Goal: Transaction & Acquisition: Purchase product/service

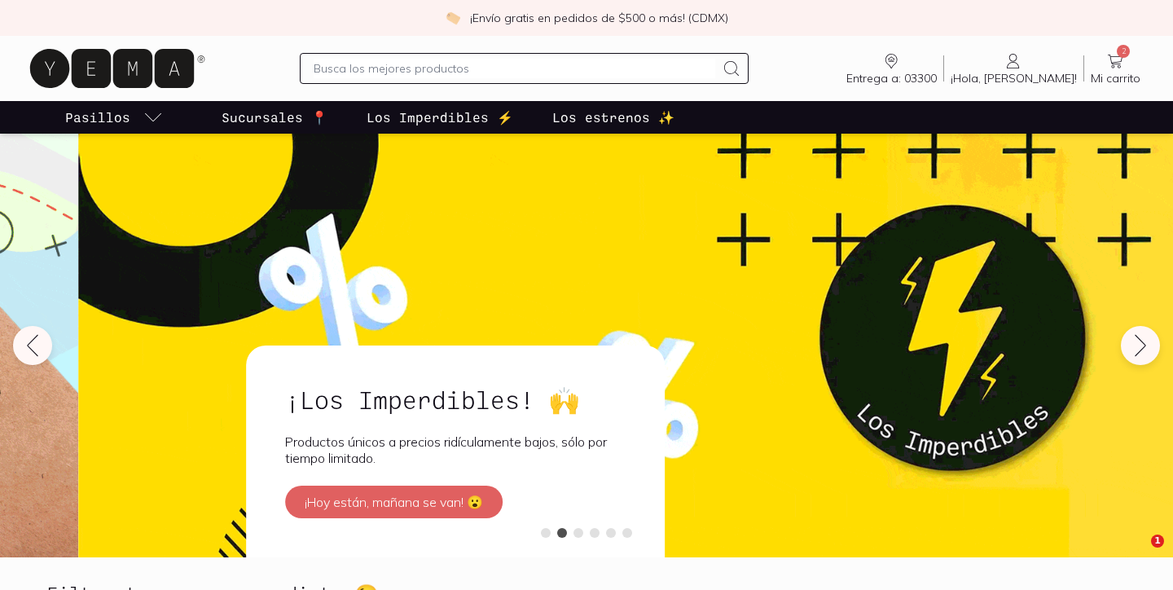
click at [389, 66] on input "text" at bounding box center [514, 69] width 401 height 20
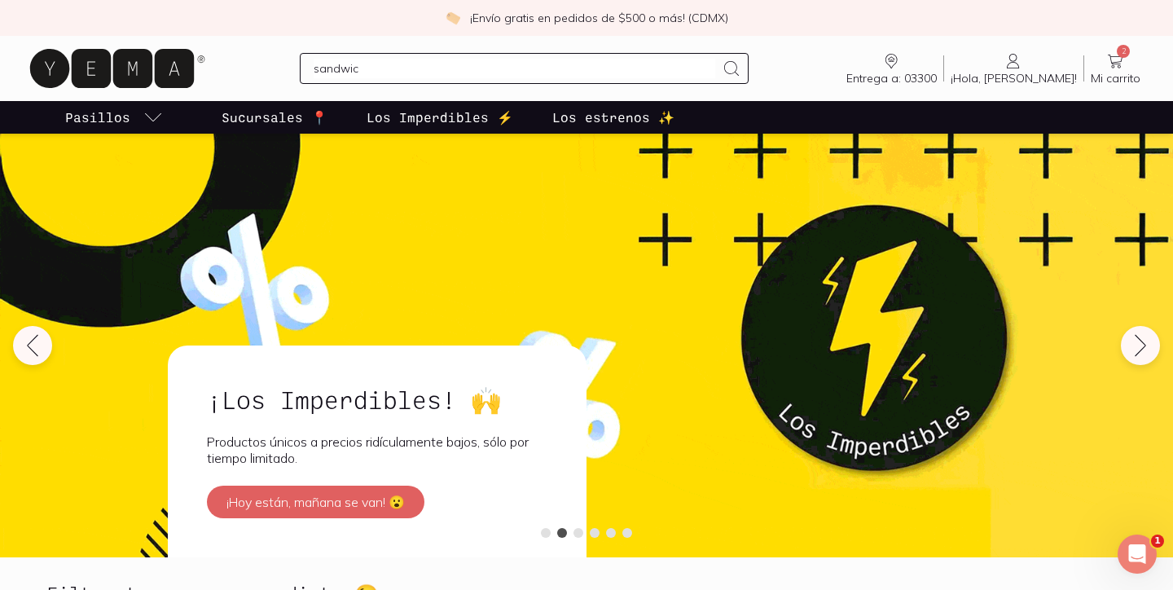
type input "sandwich"
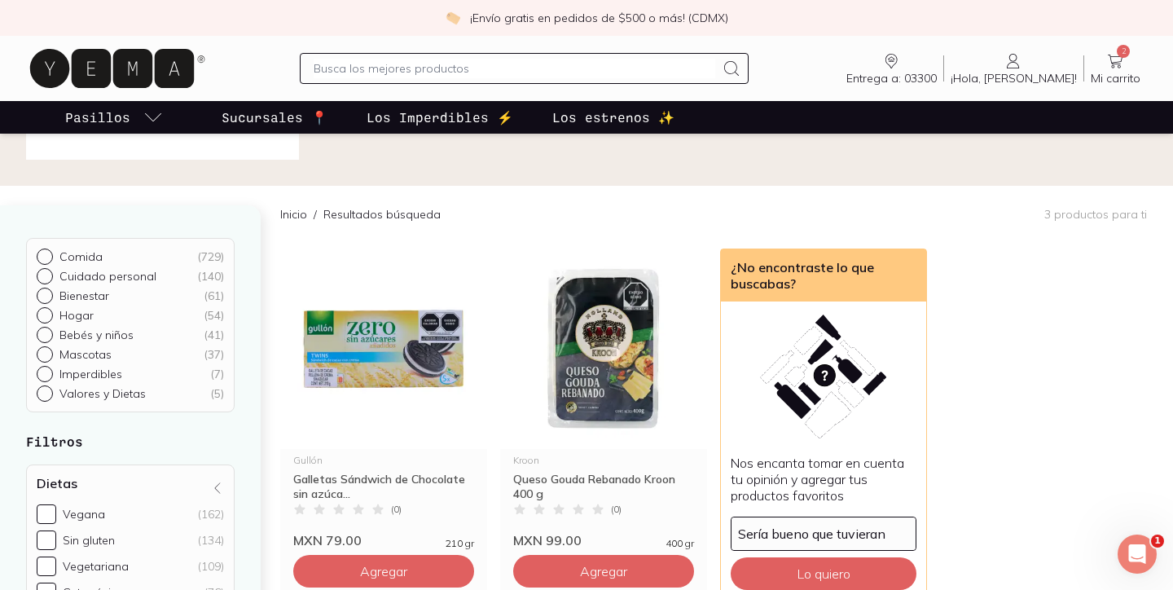
scroll to position [73, 0]
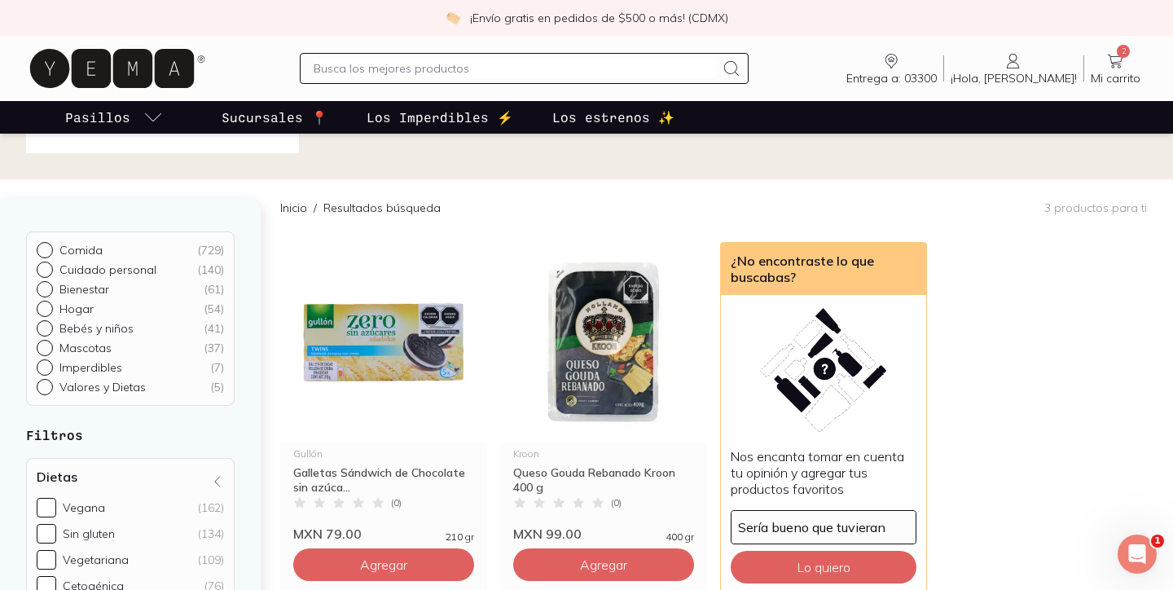
click at [387, 77] on input "text" at bounding box center [514, 69] width 401 height 20
type input "pan"
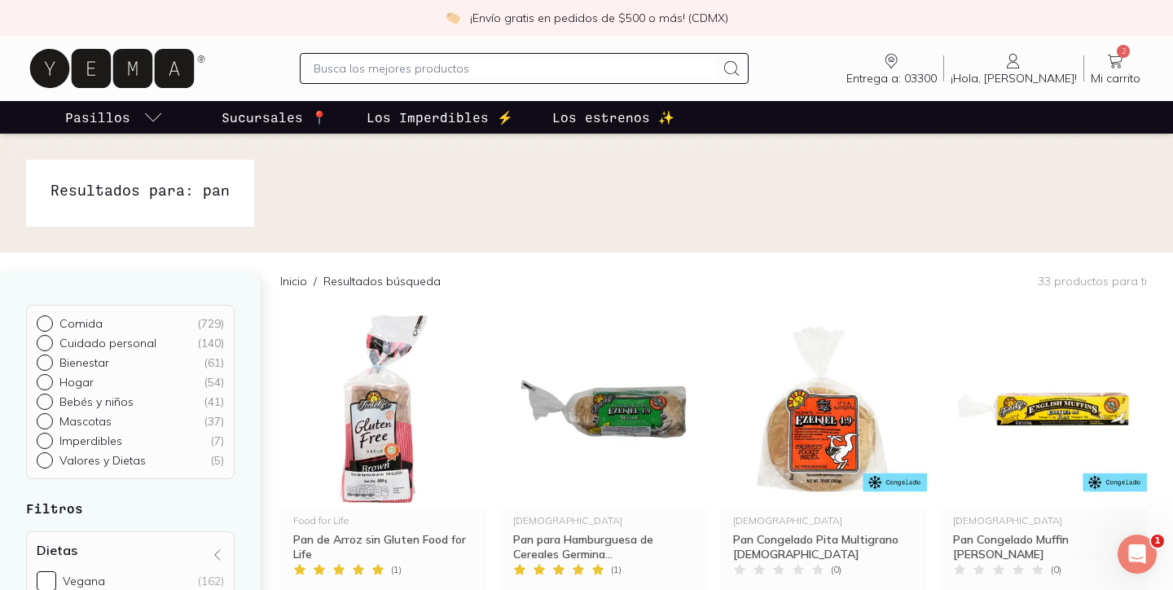
click at [354, 71] on input "text" at bounding box center [514, 69] width 401 height 20
type input "platano"
click at [359, 0] on div "¡Envío gratis en pedidos de $500 o más! (CDMX)" at bounding box center [586, 18] width 1173 height 36
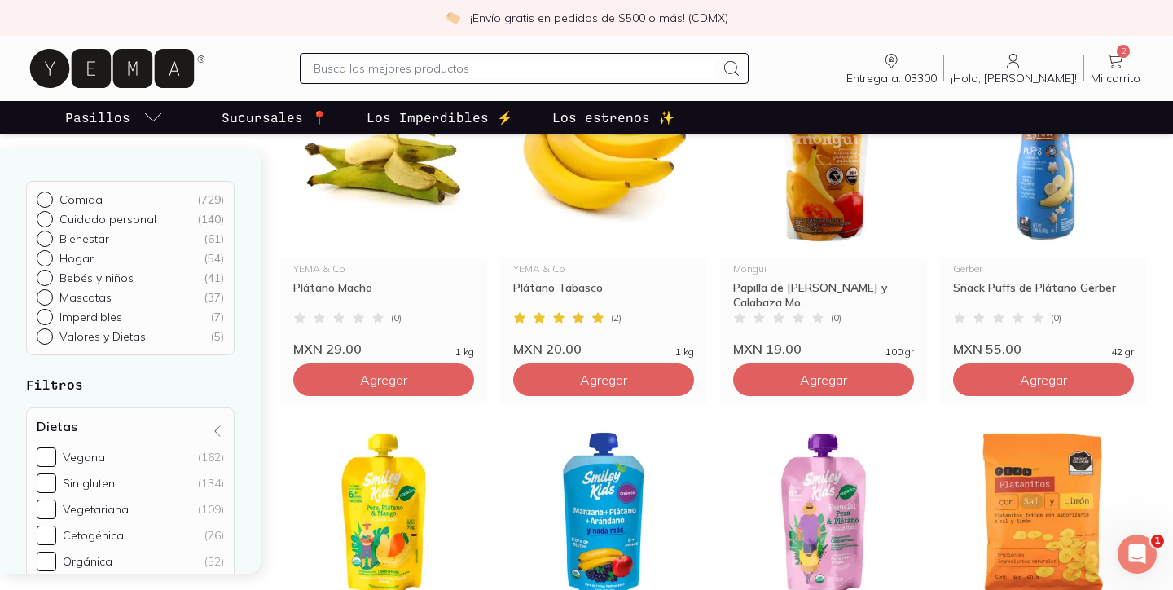
scroll to position [249, 0]
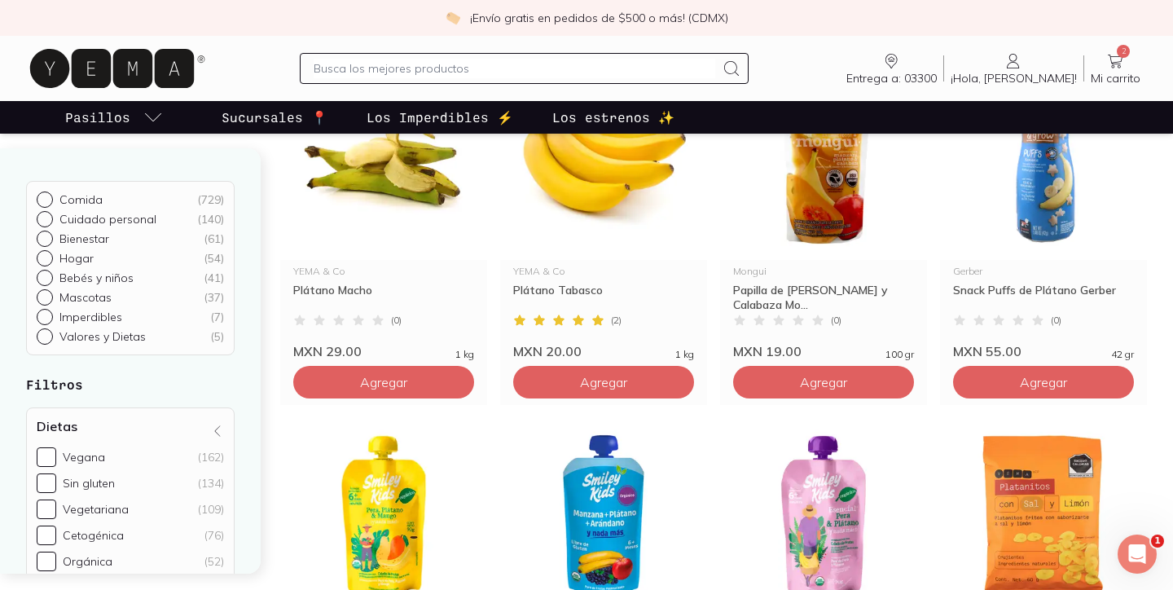
click at [434, 74] on input "text" at bounding box center [514, 69] width 401 height 20
type input "leche"
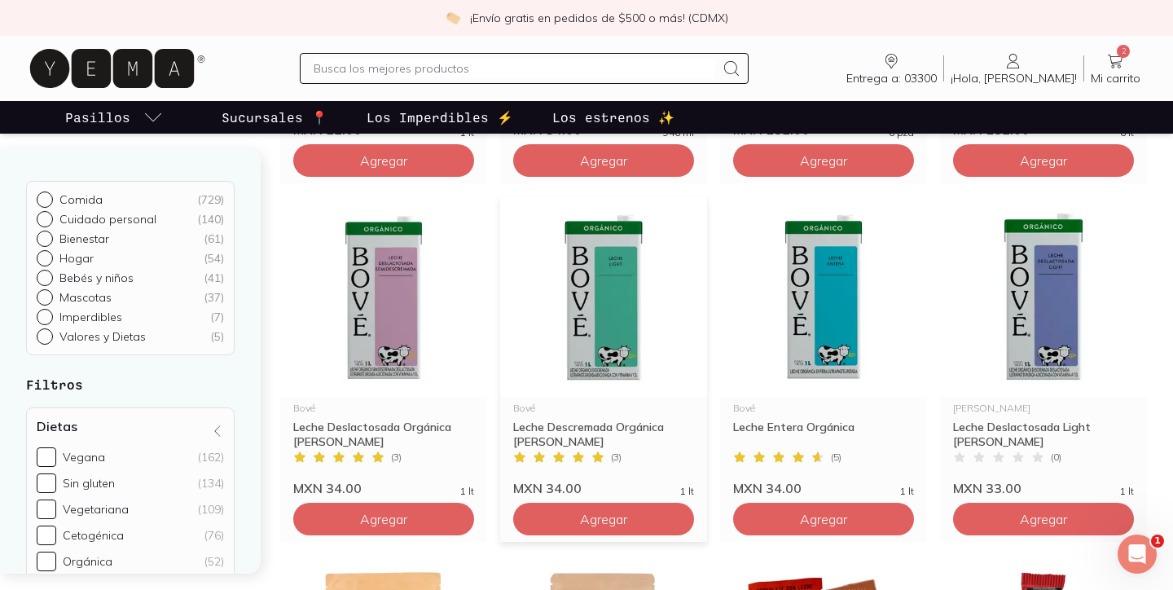
scroll to position [831, 0]
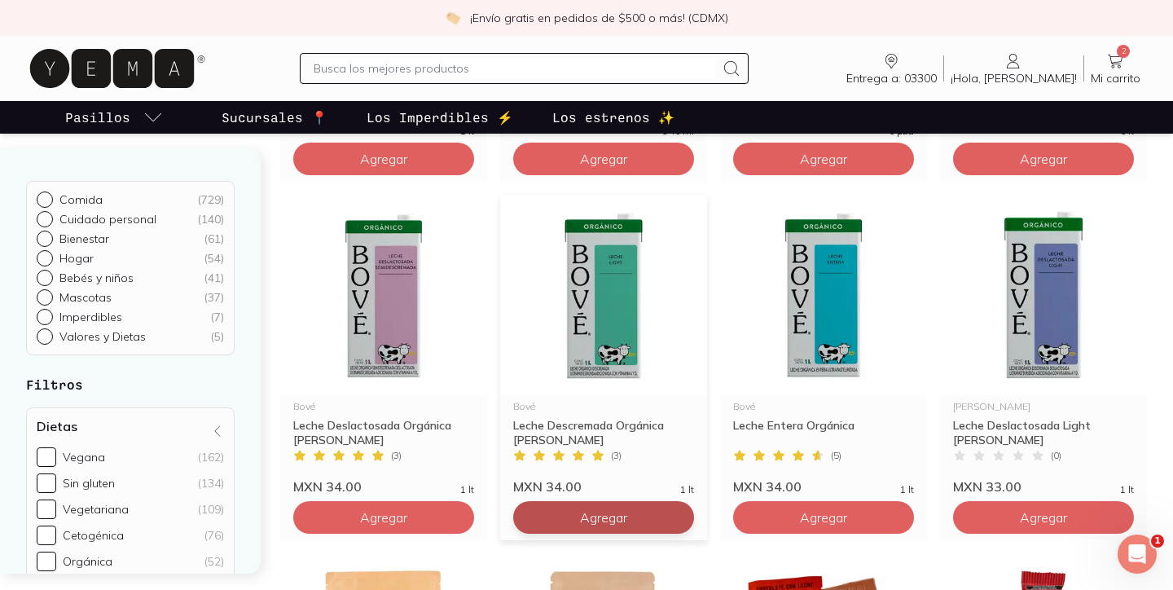
click at [453, 64] on input "text" at bounding box center [514, 69] width 401 height 20
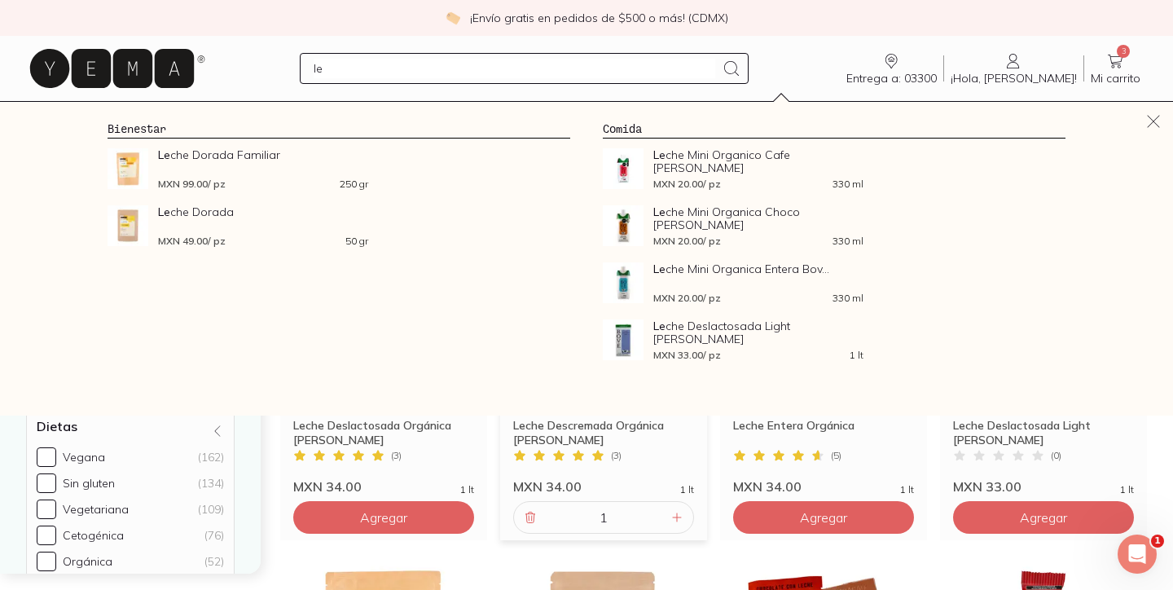
type input "l"
type input "yogurt"
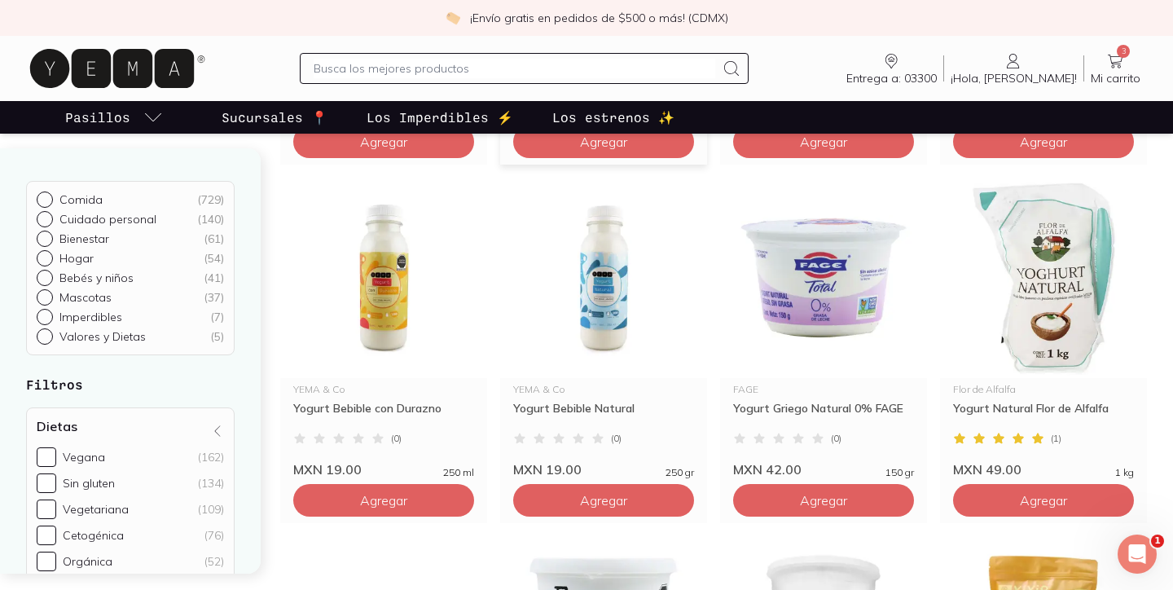
scroll to position [488, 0]
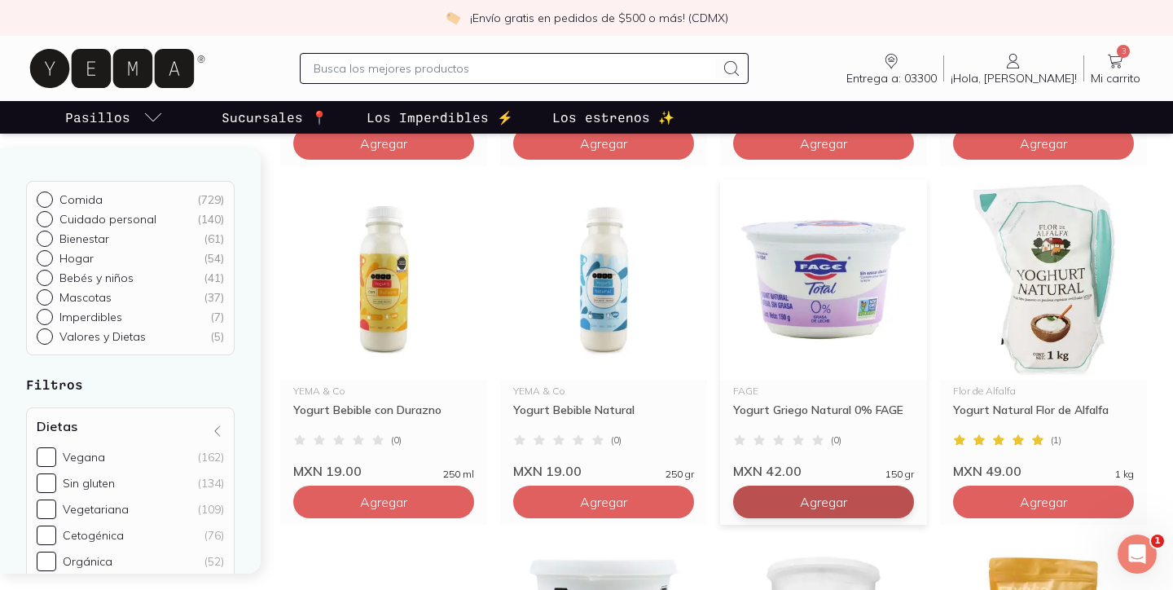
click at [474, 160] on button "Agregar" at bounding box center [383, 143] width 181 height 33
click at [425, 66] on input "text" at bounding box center [514, 69] width 401 height 20
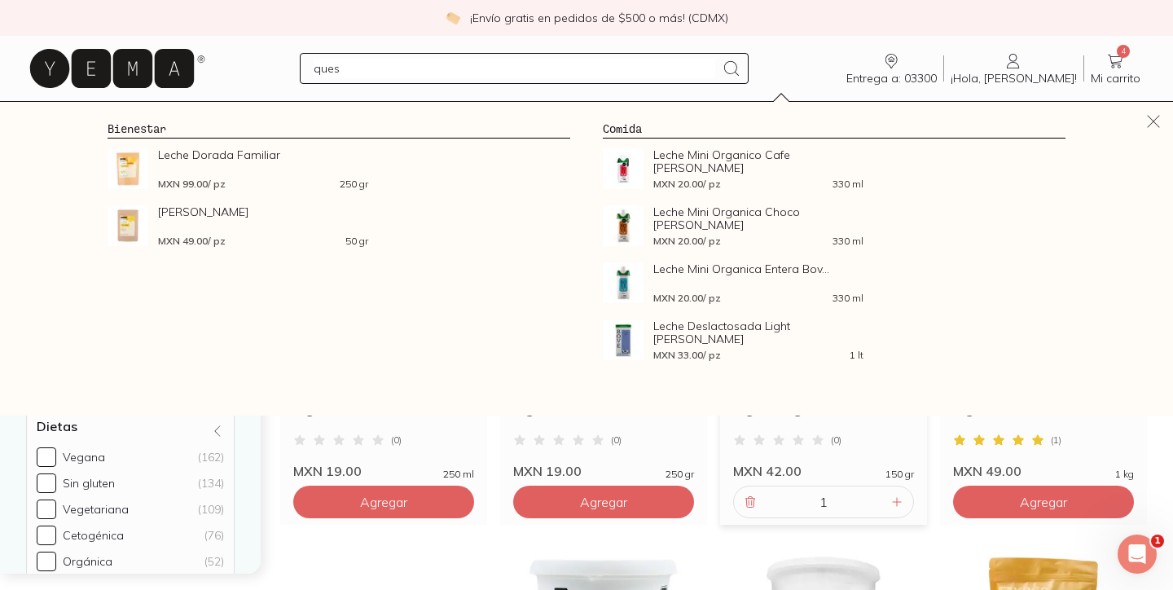
type input "queso"
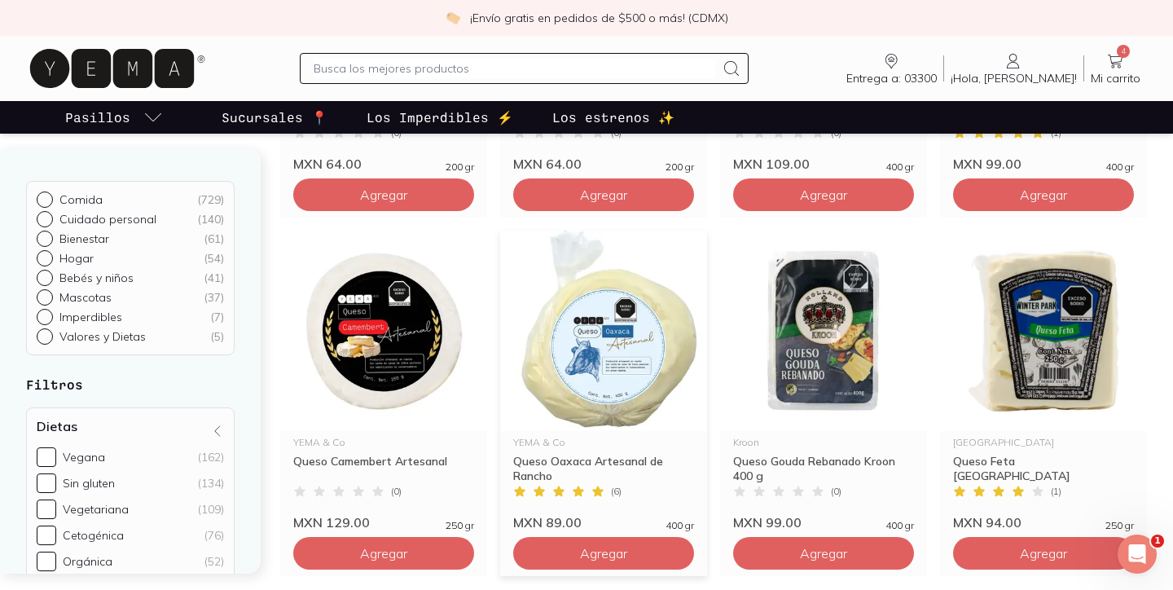
scroll to position [525, 0]
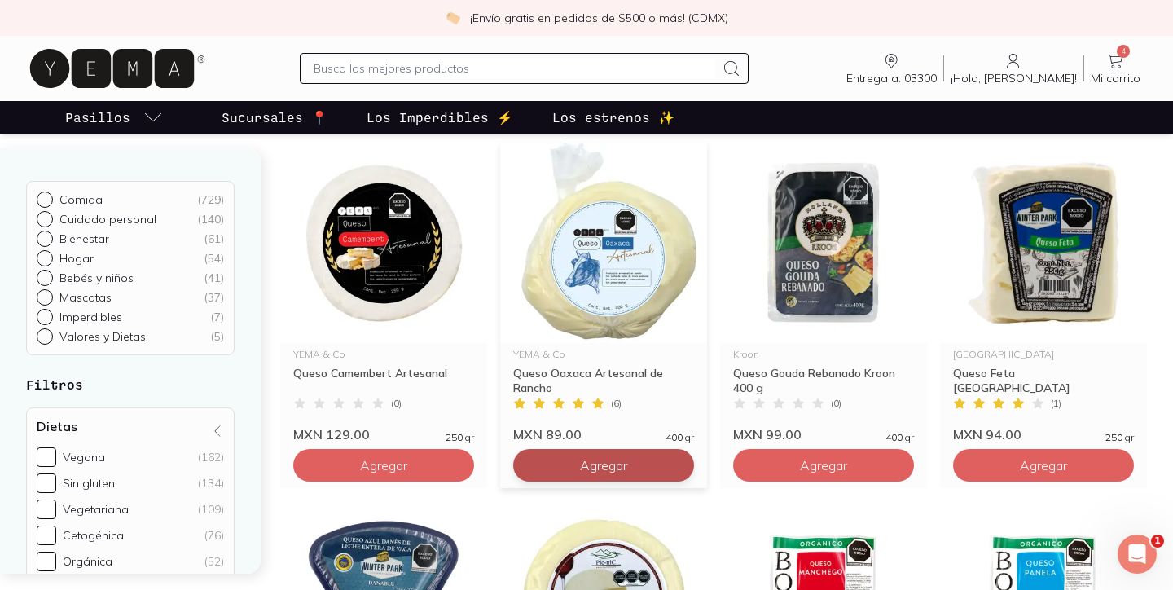
click at [407, 115] on span "Agregar" at bounding box center [383, 107] width 47 height 16
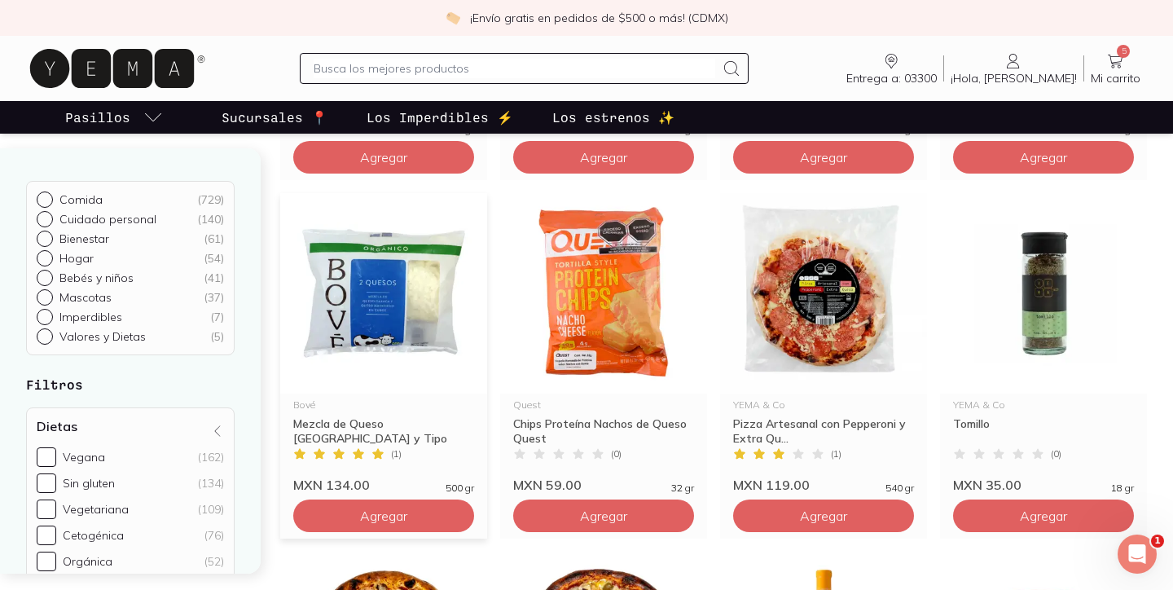
scroll to position [1203, 0]
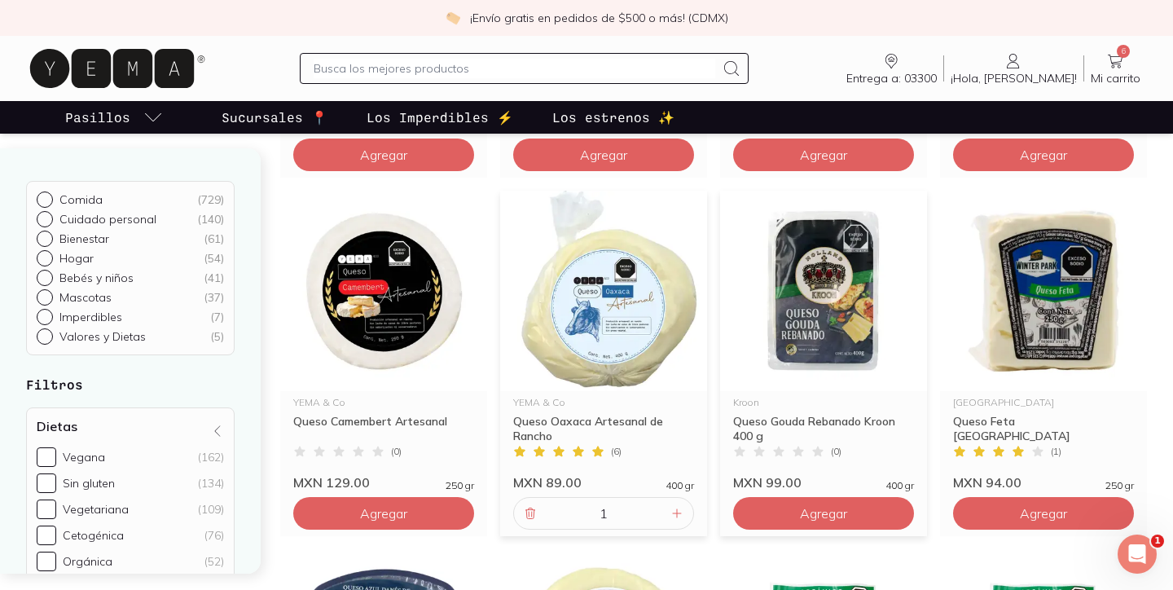
scroll to position [475, 0]
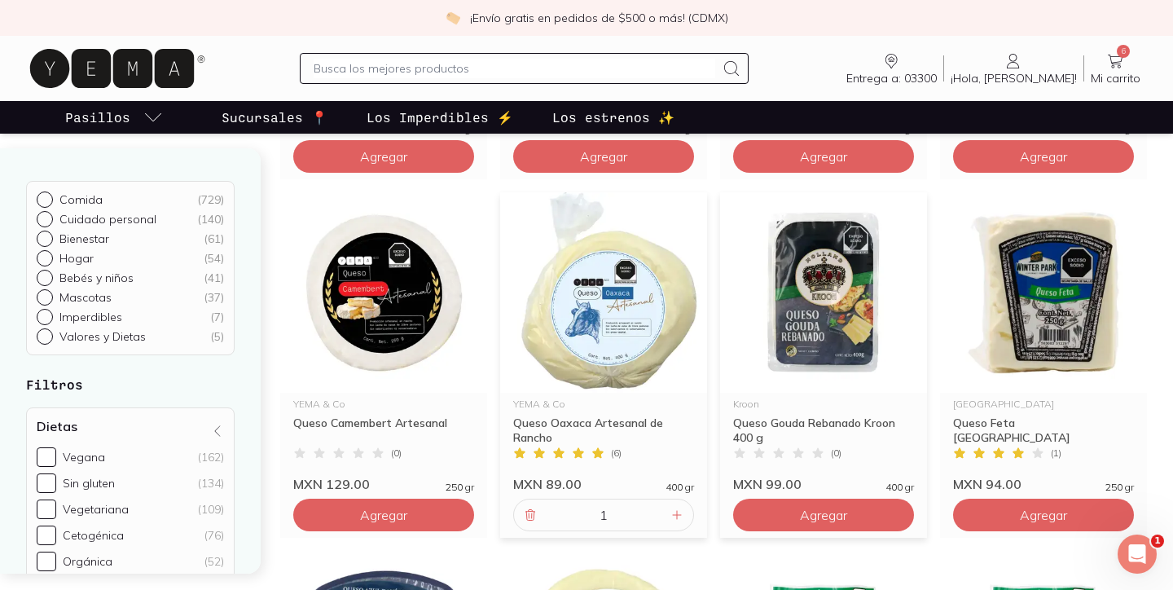
click at [828, 324] on img at bounding box center [823, 292] width 207 height 200
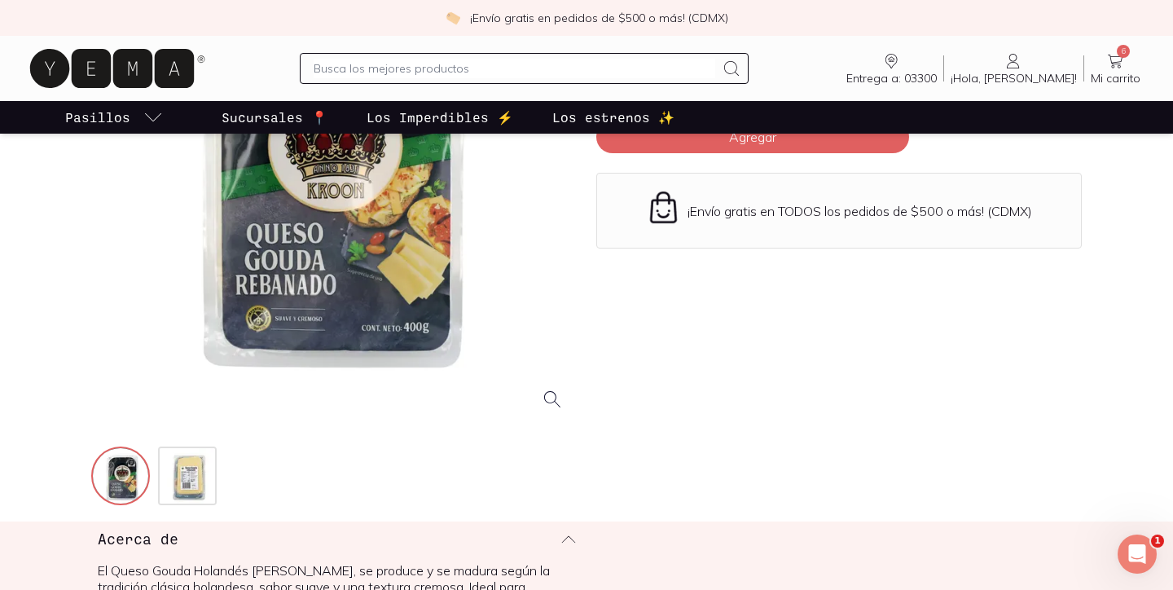
scroll to position [259, 0]
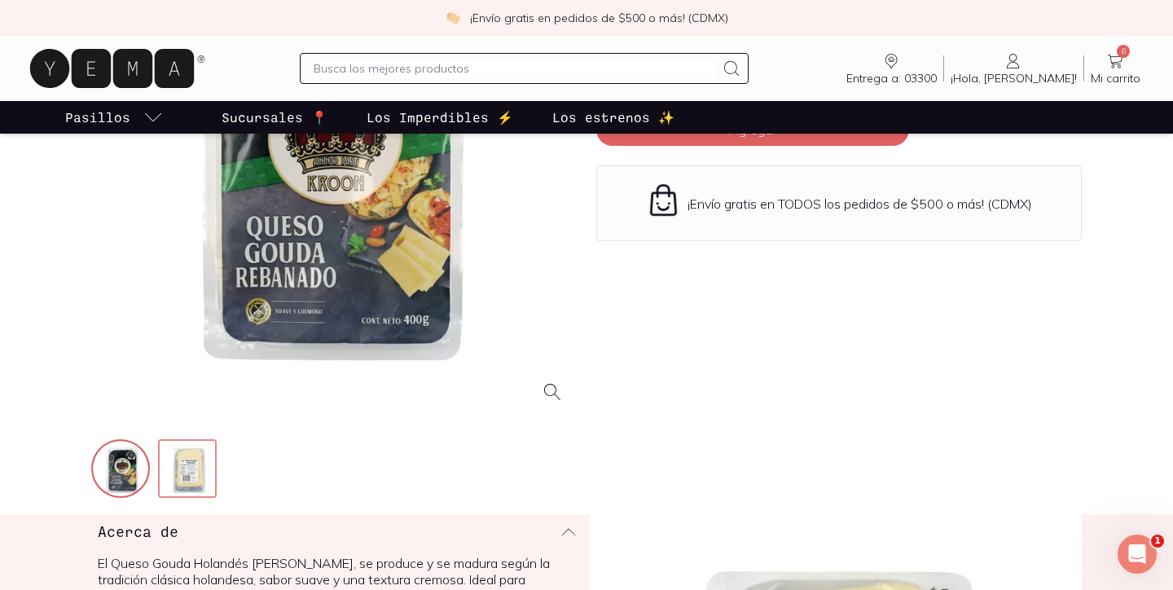
click at [196, 473] on img at bounding box center [189, 470] width 59 height 59
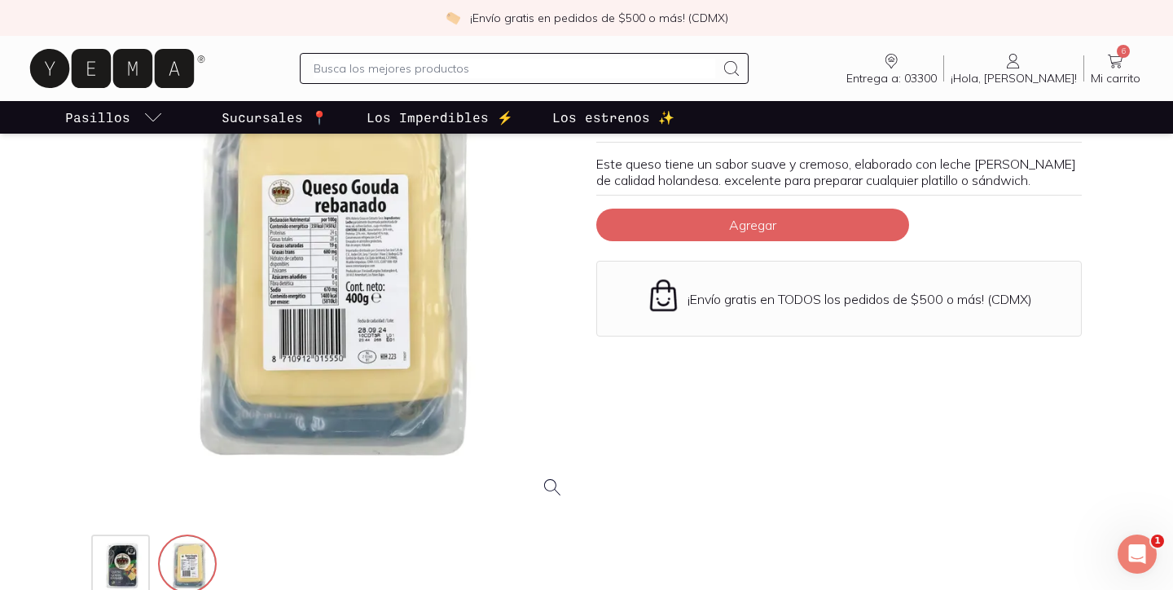
scroll to position [164, 0]
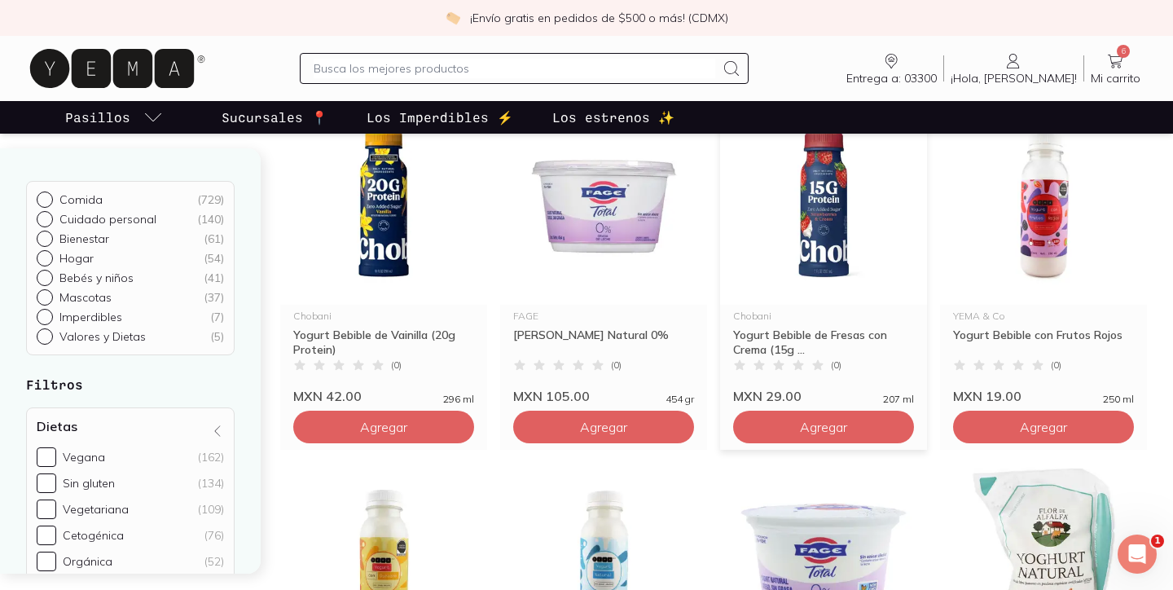
scroll to position [98, 0]
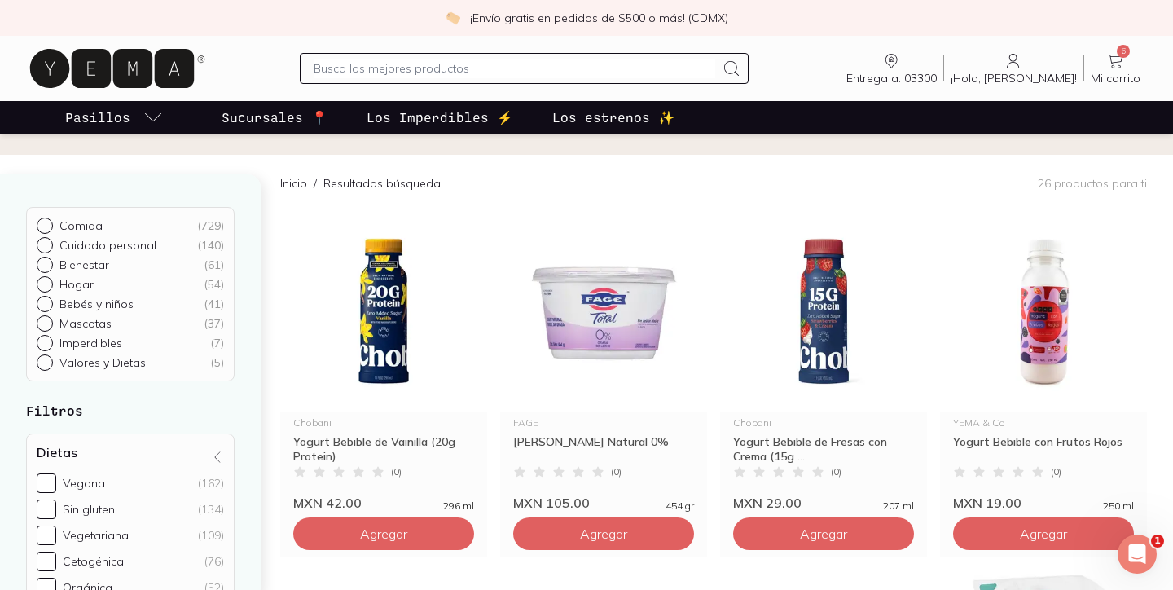
click at [396, 70] on input "text" at bounding box center [514, 69] width 401 height 20
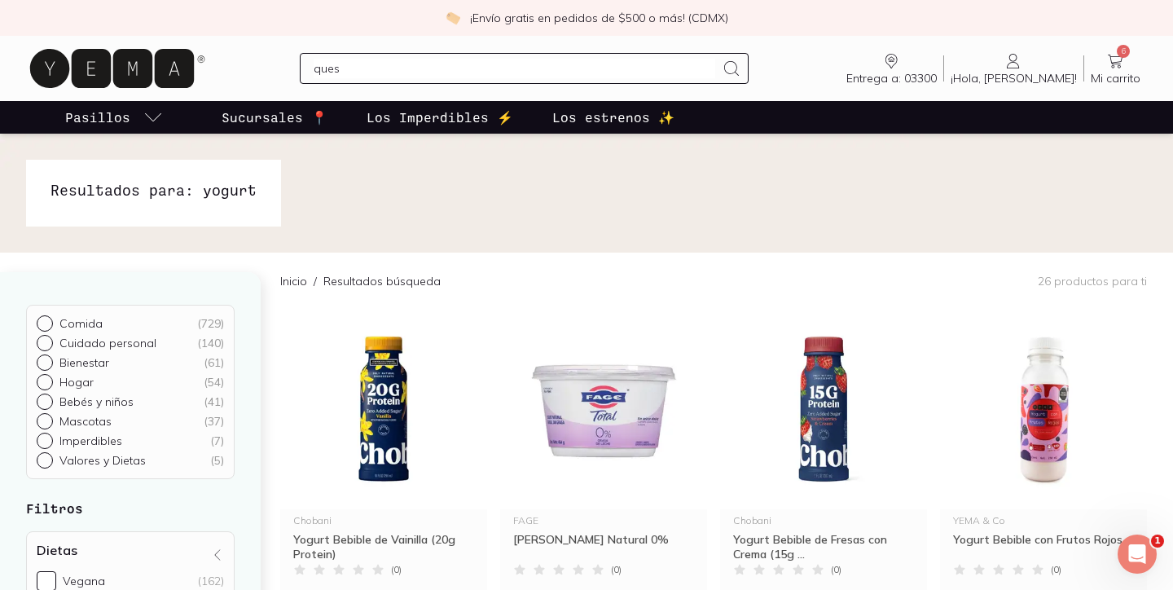
type input "queso"
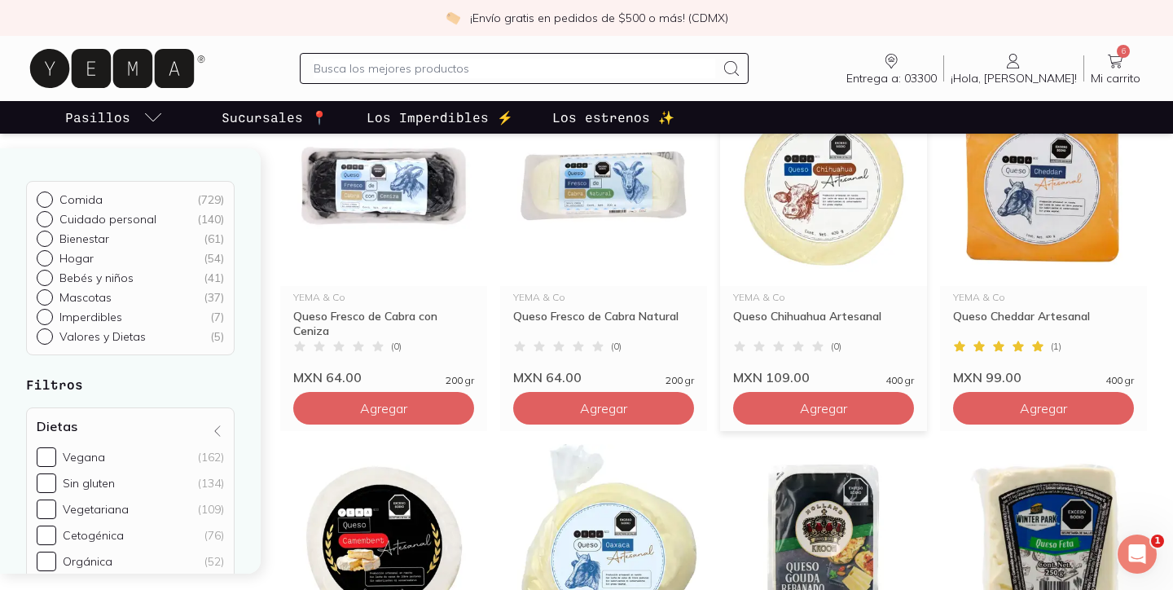
scroll to position [227, 0]
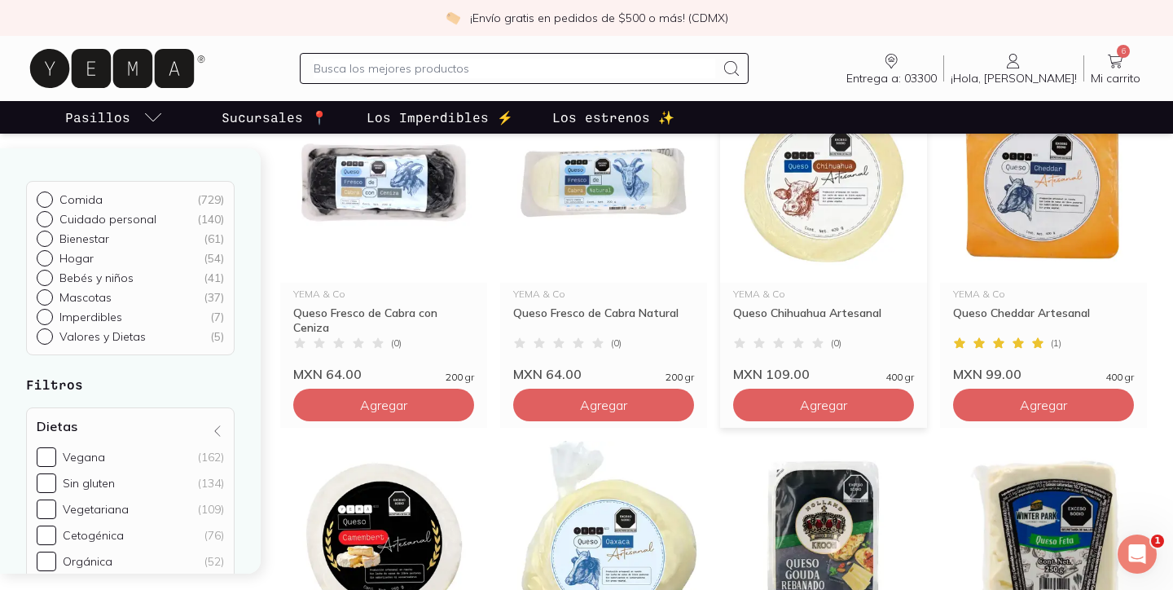
click at [847, 195] on img at bounding box center [823, 182] width 207 height 200
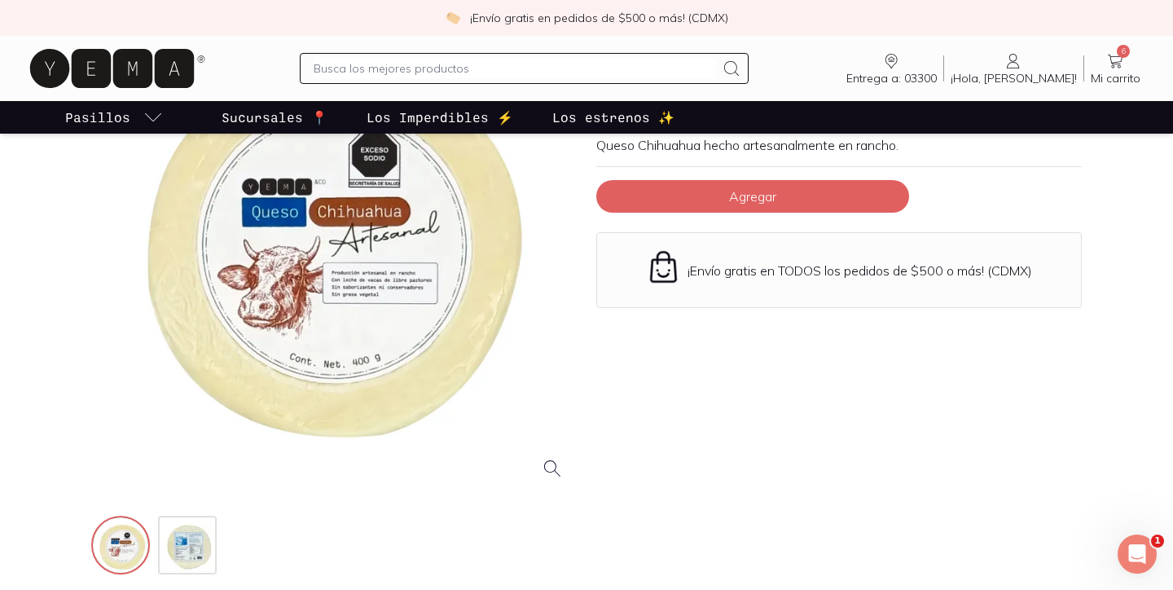
scroll to position [209, 0]
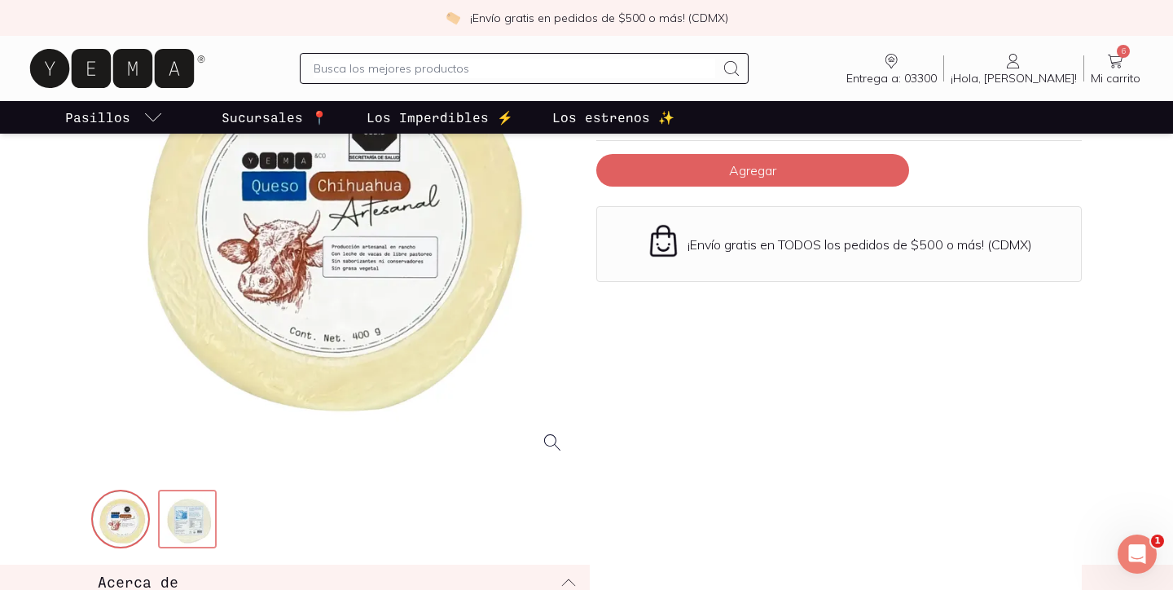
click at [199, 524] on img at bounding box center [189, 520] width 59 height 59
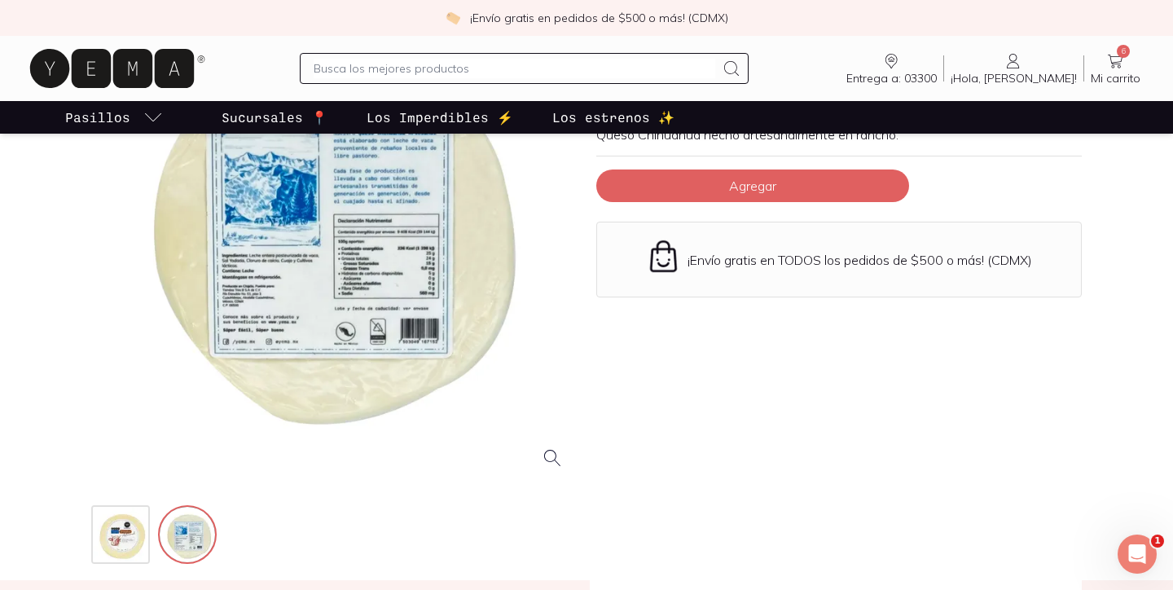
scroll to position [190, 0]
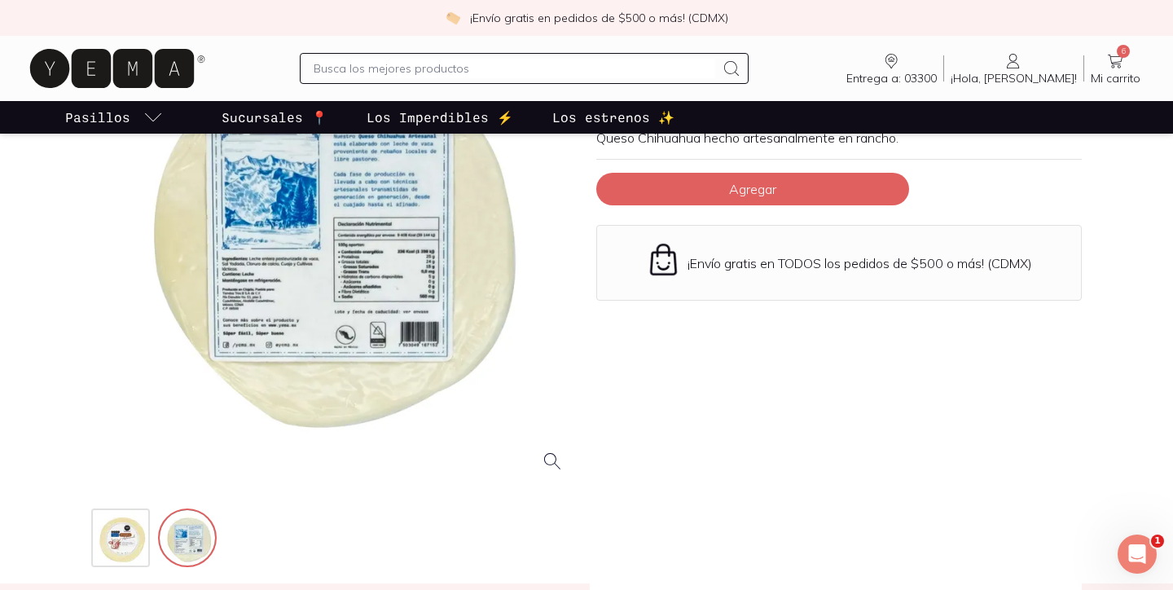
click at [398, 275] on div at bounding box center [334, 243] width 486 height 486
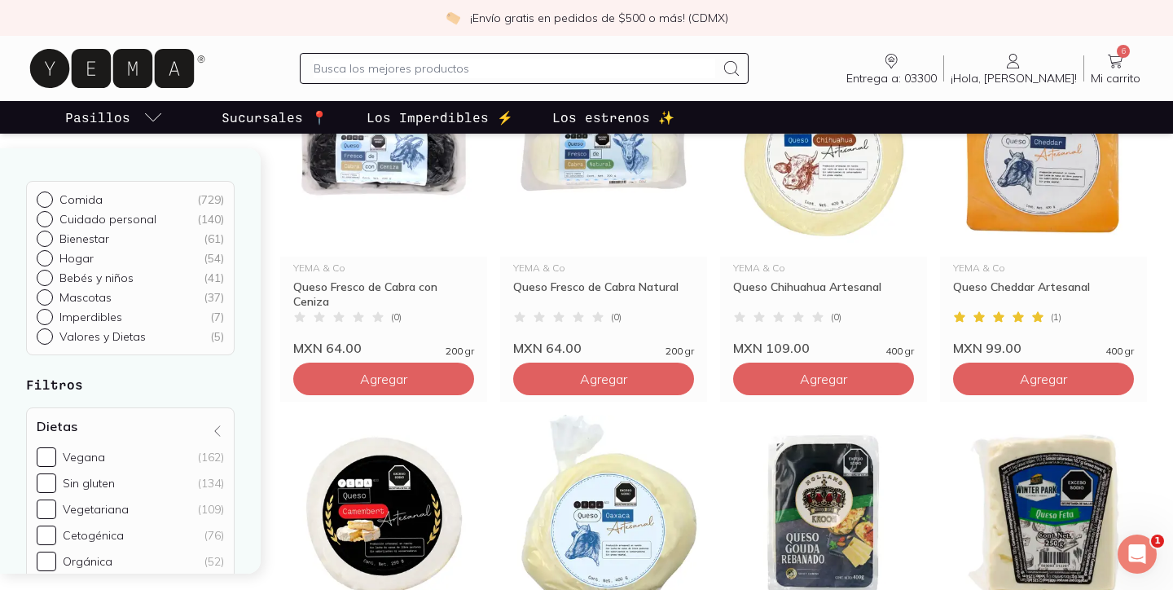
scroll to position [253, 0]
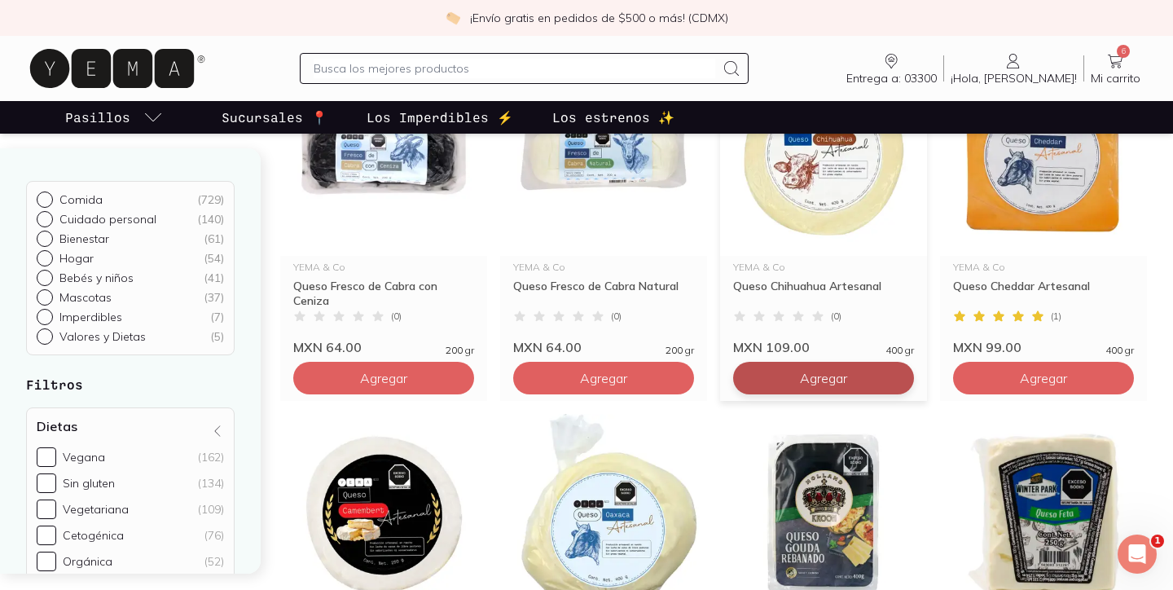
click at [474, 387] on button "Agregar" at bounding box center [383, 378] width 181 height 33
click at [393, 64] on input "text" at bounding box center [514, 69] width 401 height 20
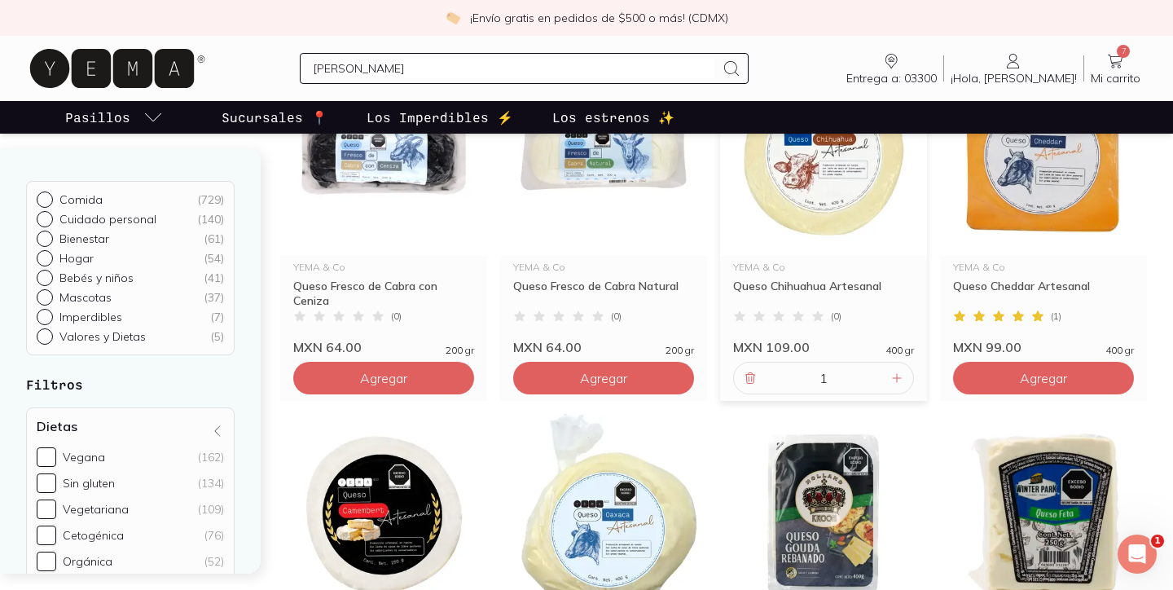
type input "[PERSON_NAME]"
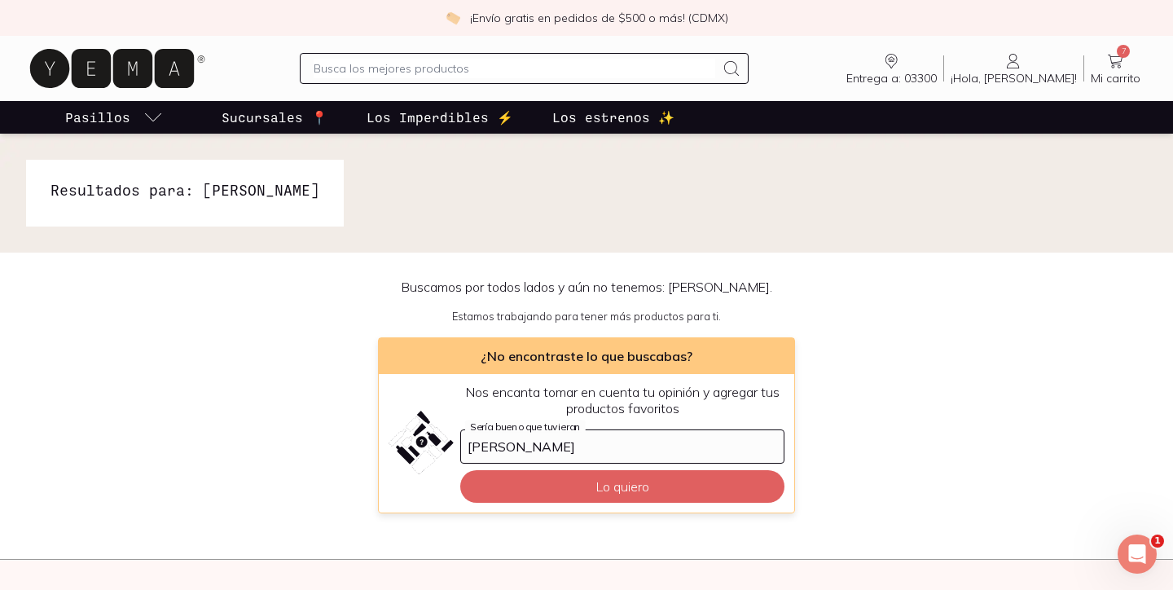
click at [445, 61] on input "text" at bounding box center [514, 69] width 401 height 20
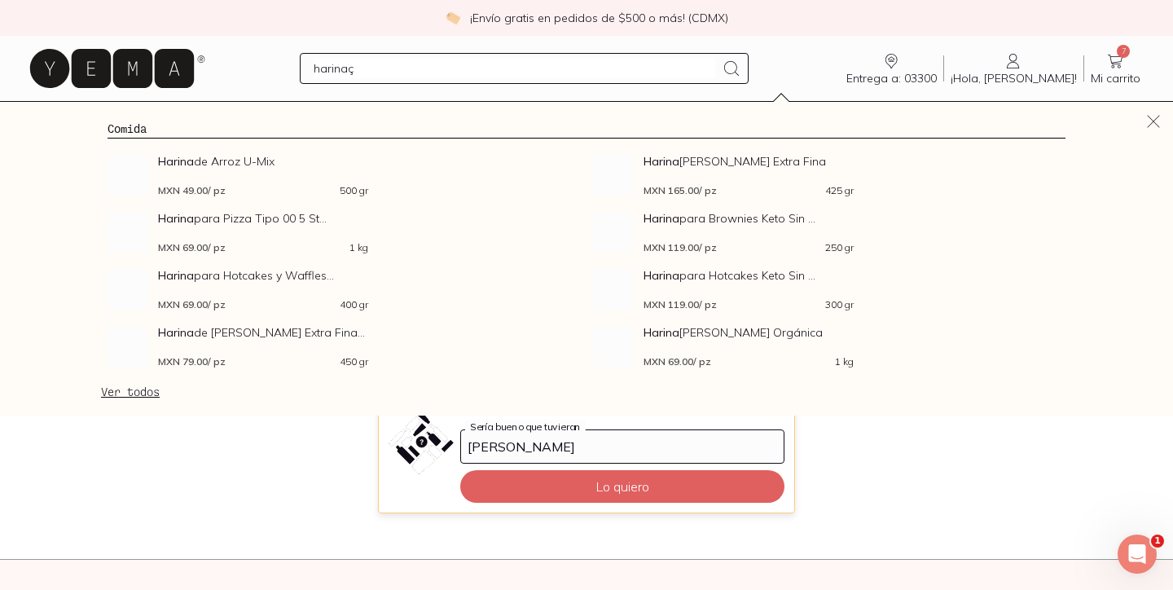
type input "harina"
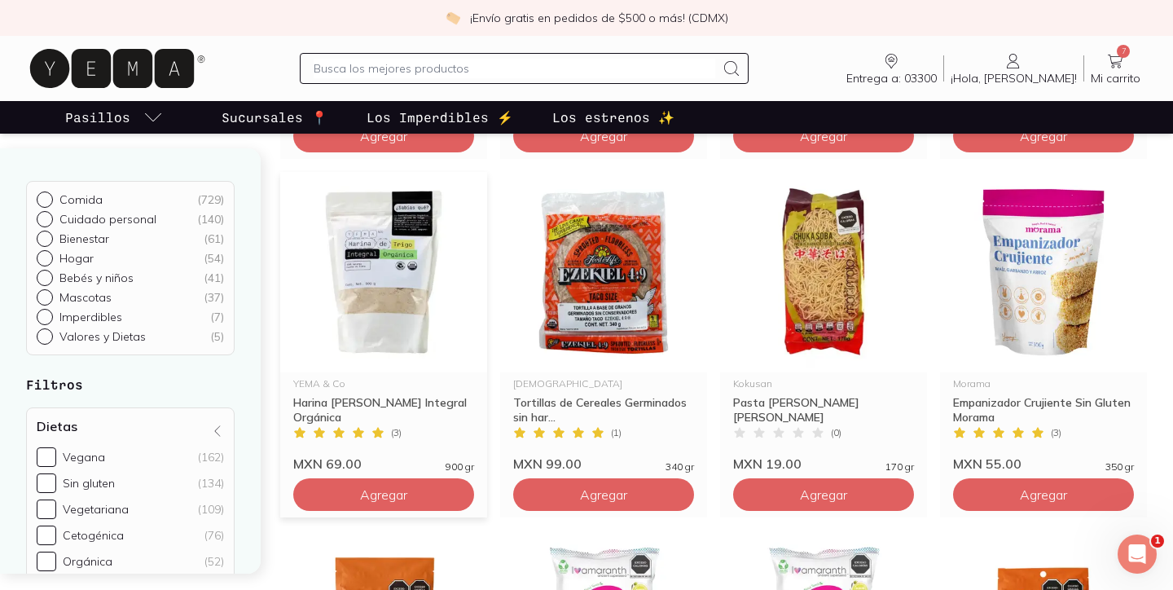
scroll to position [853, 0]
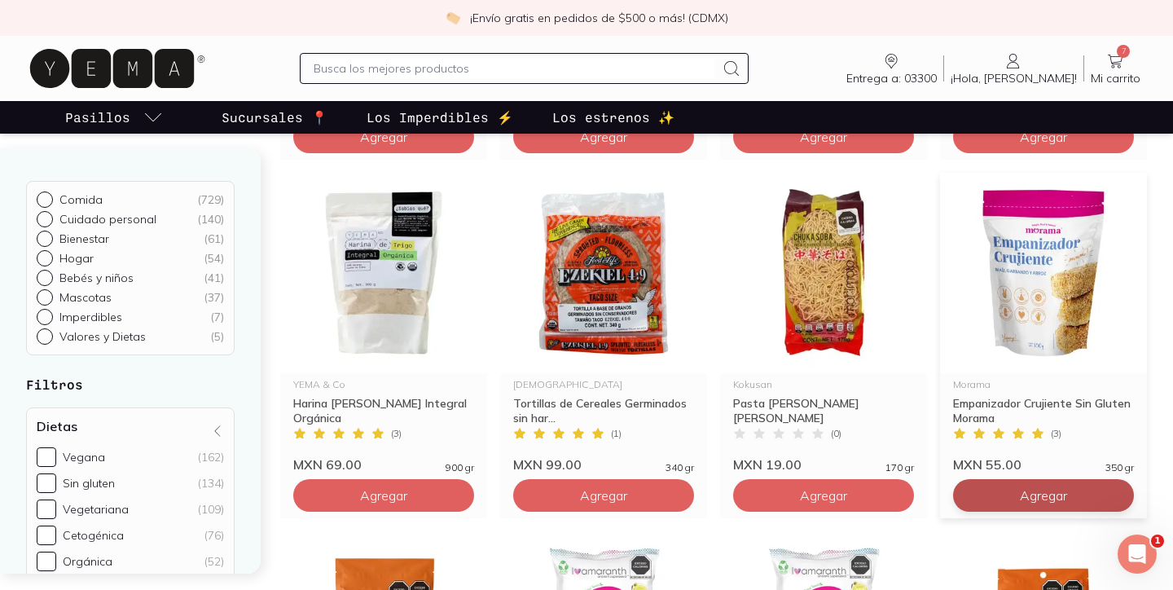
click at [471, 75] on input "text" at bounding box center [514, 69] width 401 height 20
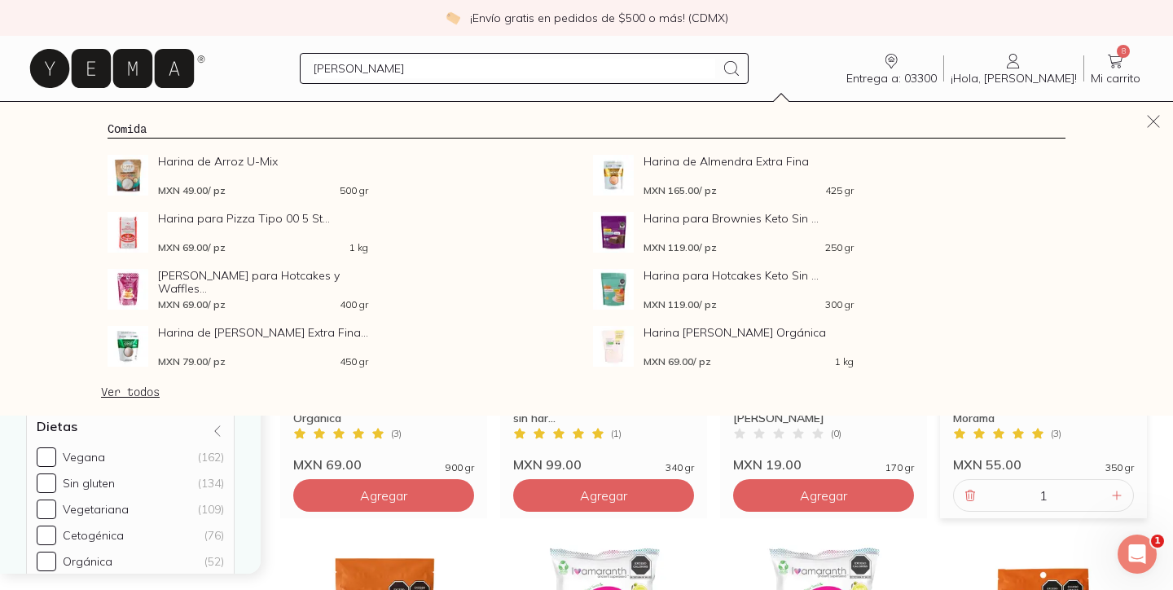
type input "[PERSON_NAME]"
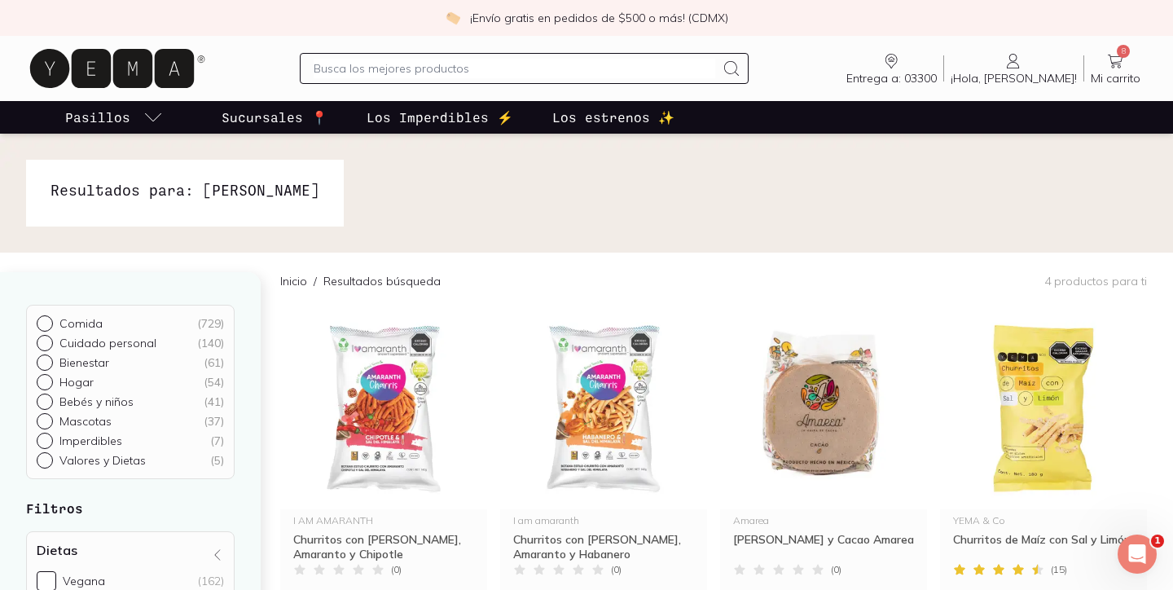
click at [458, 63] on input "text" at bounding box center [514, 69] width 401 height 20
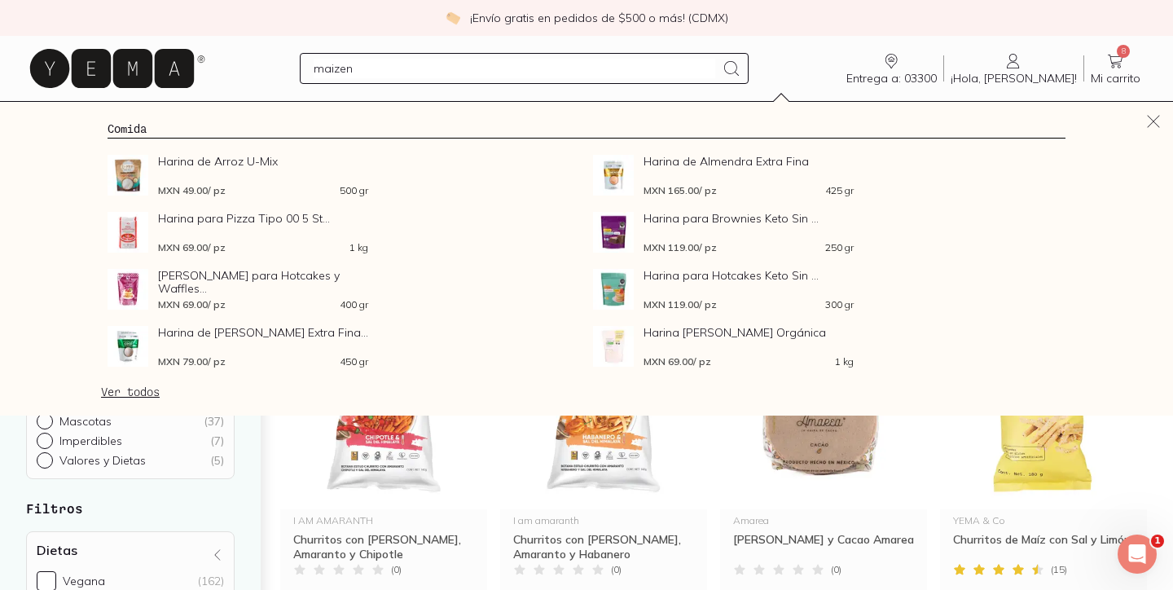
type input "maizena"
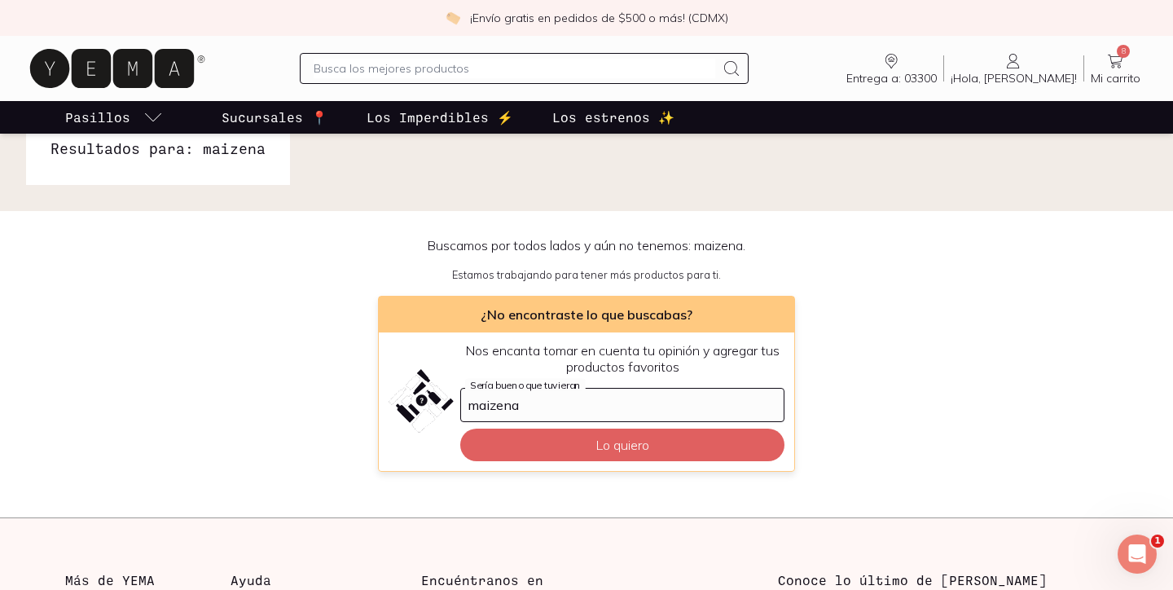
scroll to position [47, 0]
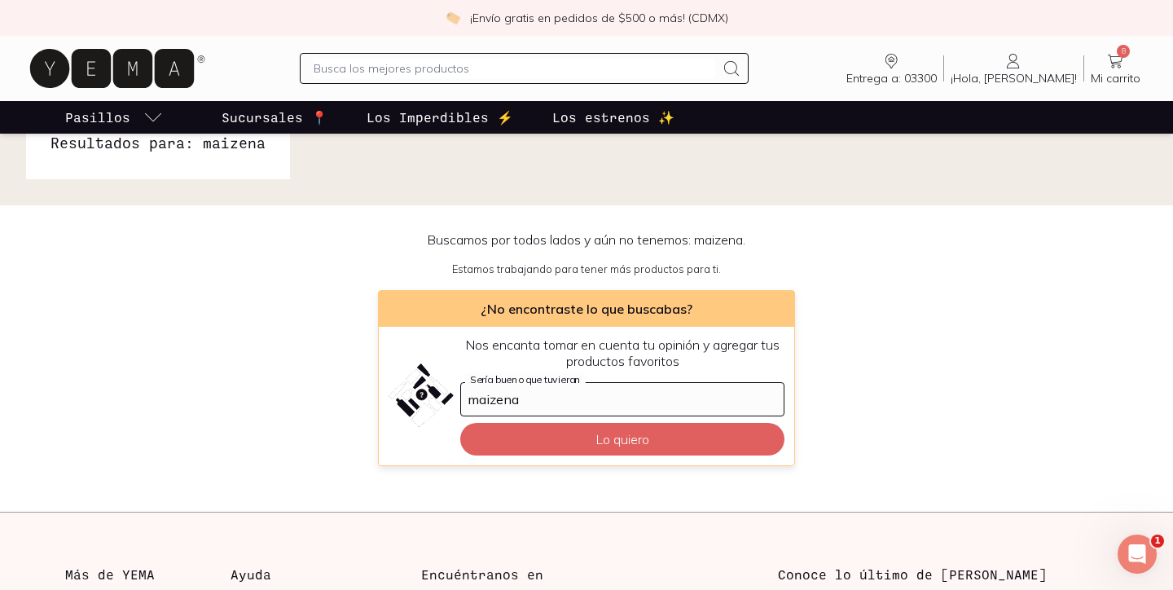
click at [475, 69] on input "text" at bounding box center [514, 69] width 401 height 20
type input "nopal"
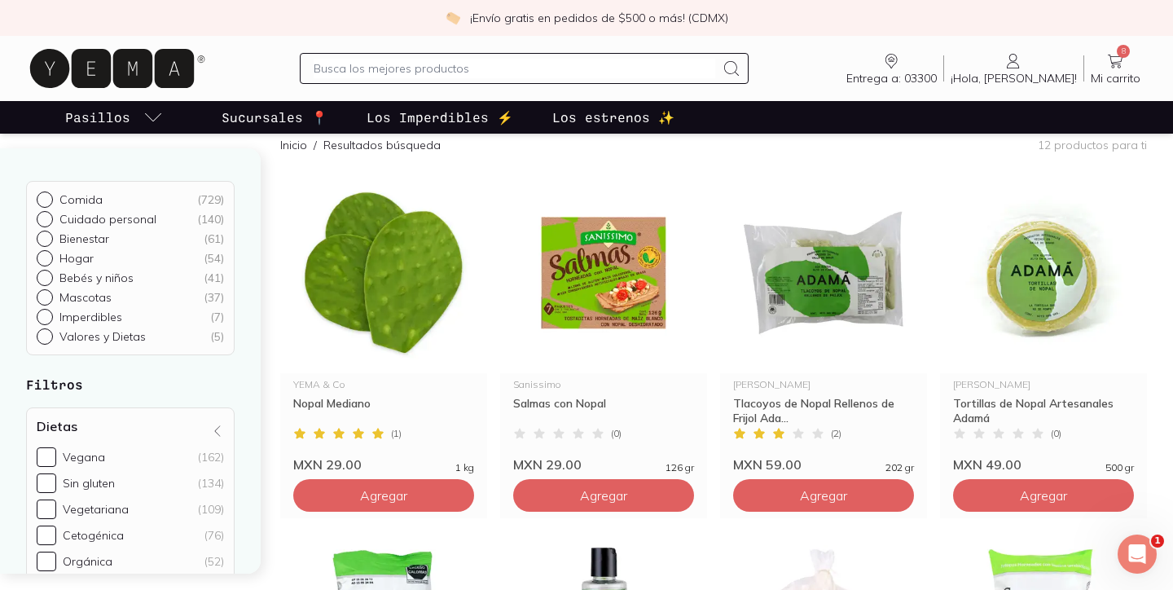
scroll to position [143, 0]
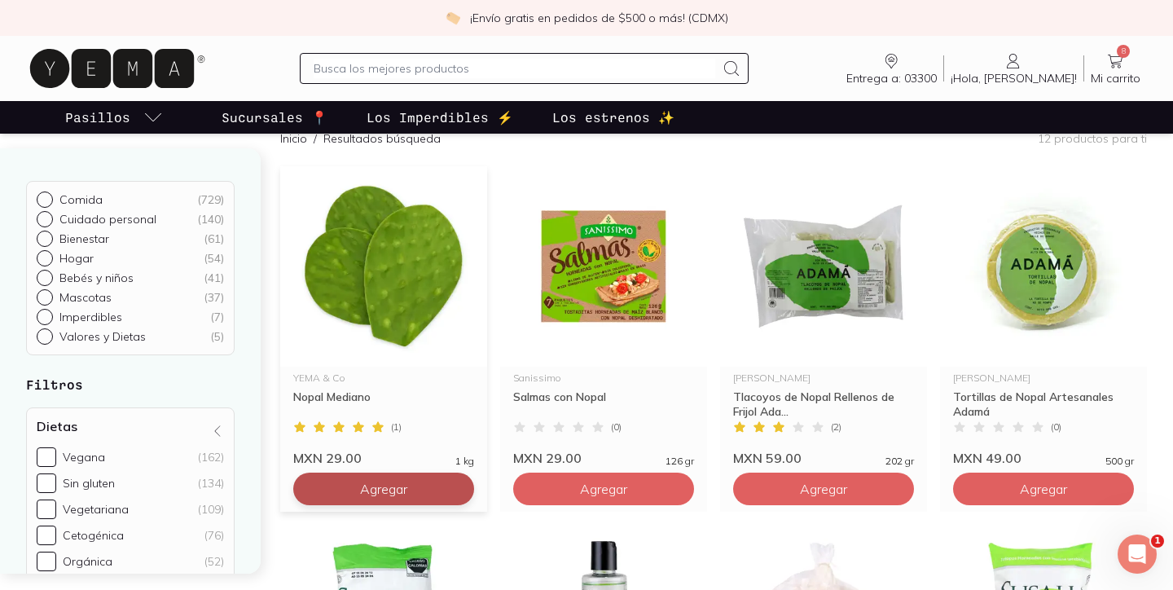
click at [391, 491] on span "Agregar" at bounding box center [383, 489] width 47 height 16
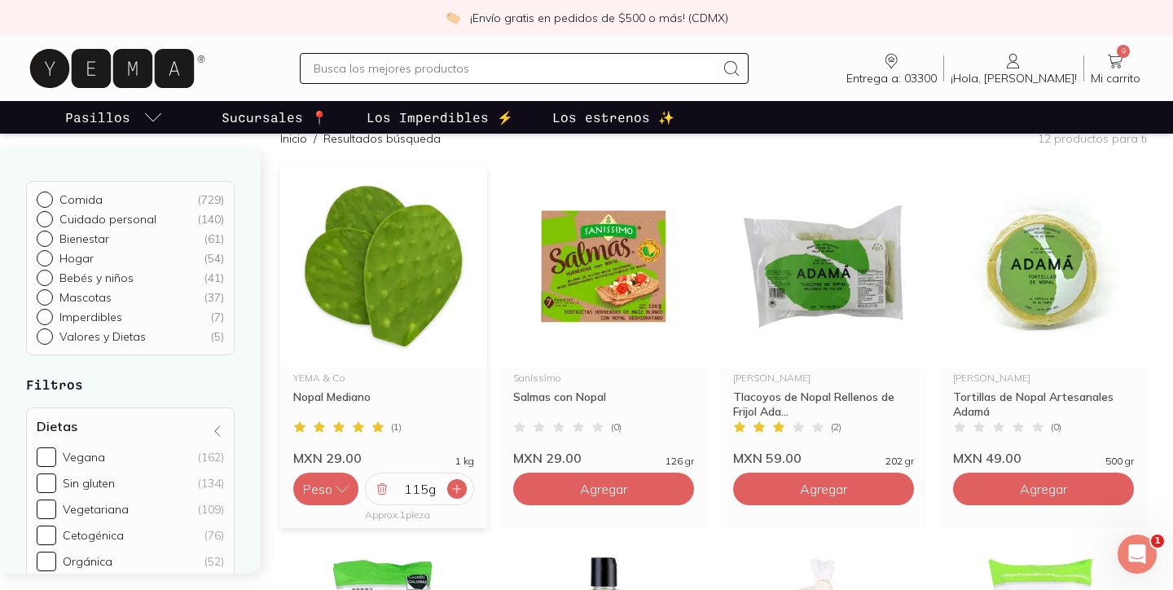
click at [456, 484] on icon at bounding box center [457, 488] width 13 height 13
click at [379, 66] on input "text" at bounding box center [514, 69] width 401 height 20
type input "fresa"
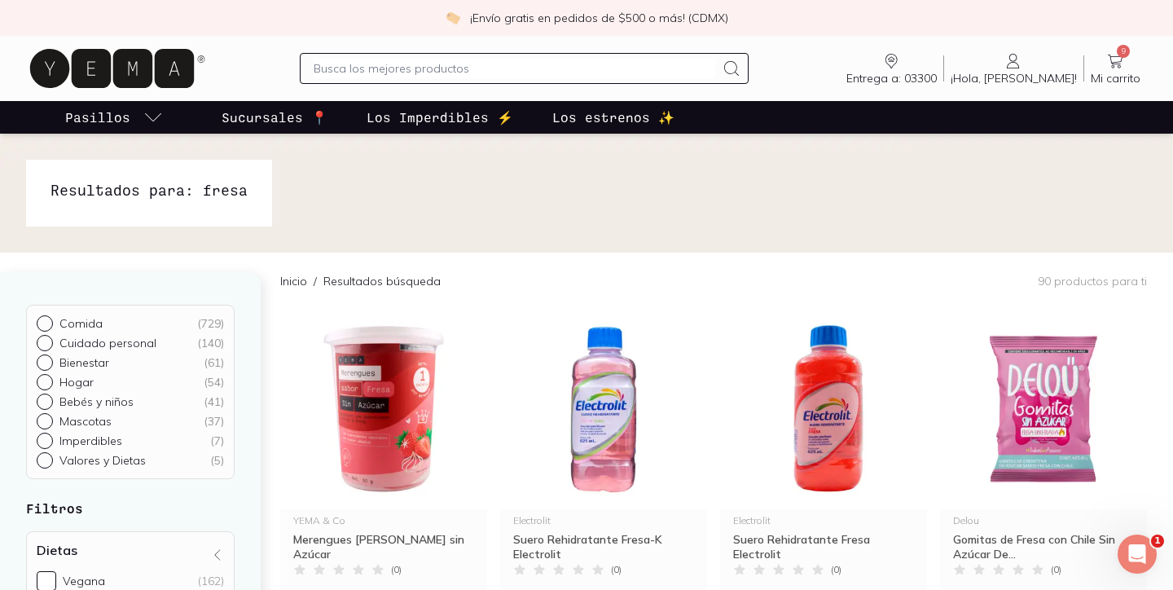
click at [366, 67] on input "text" at bounding box center [514, 69] width 401 height 20
click at [419, 73] on input "text" at bounding box center [514, 69] width 401 height 20
type input "jitomate"
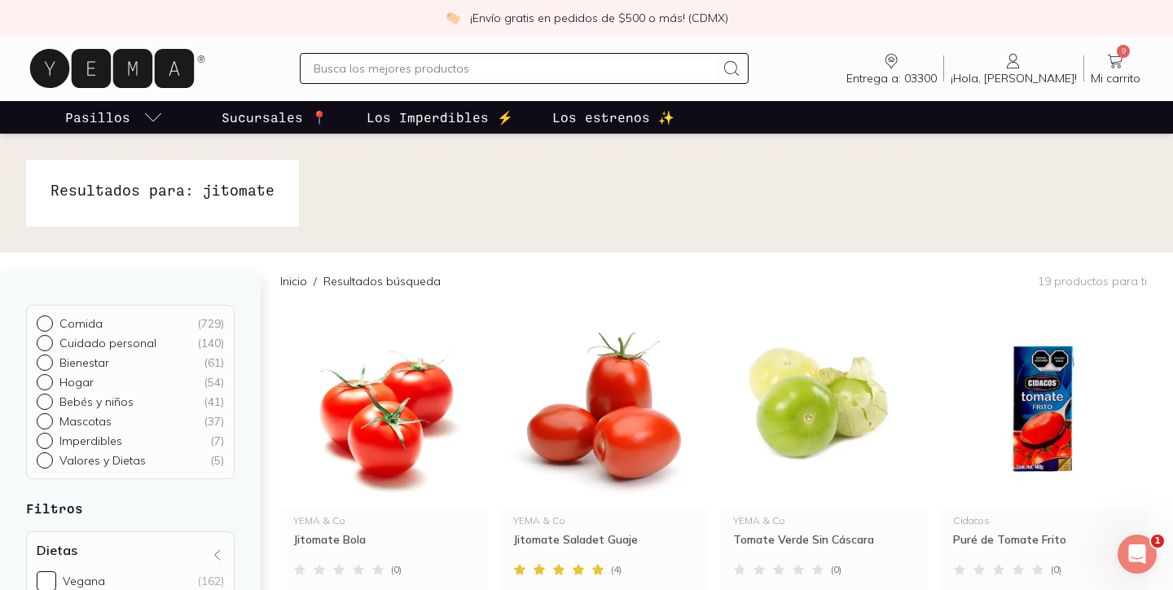
scroll to position [16, 0]
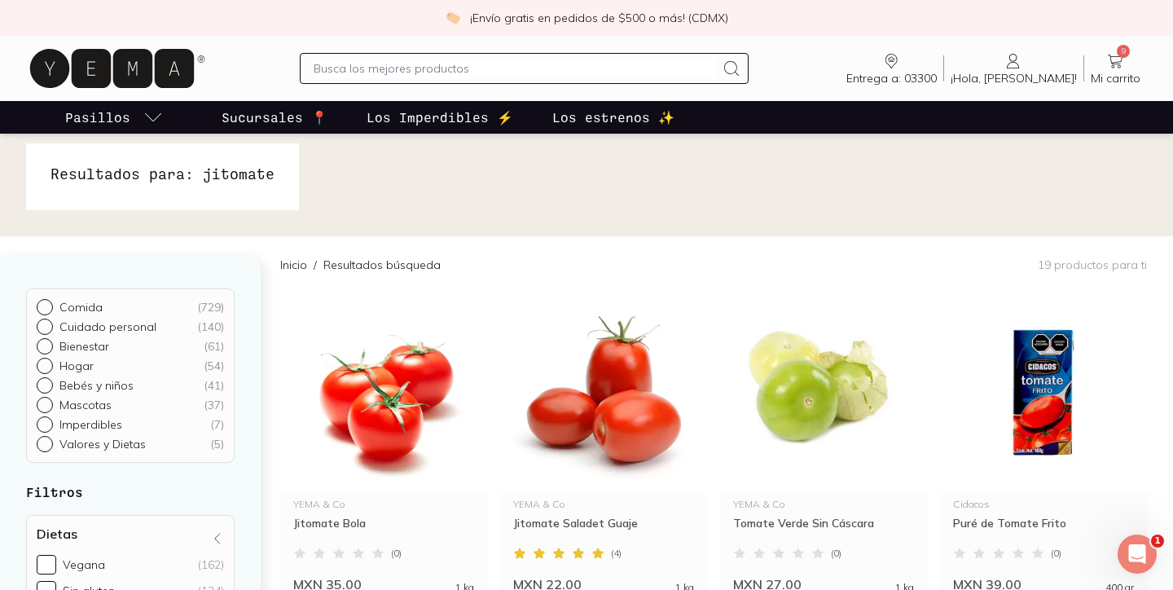
click at [1125, 58] on icon at bounding box center [1116, 61] width 20 height 20
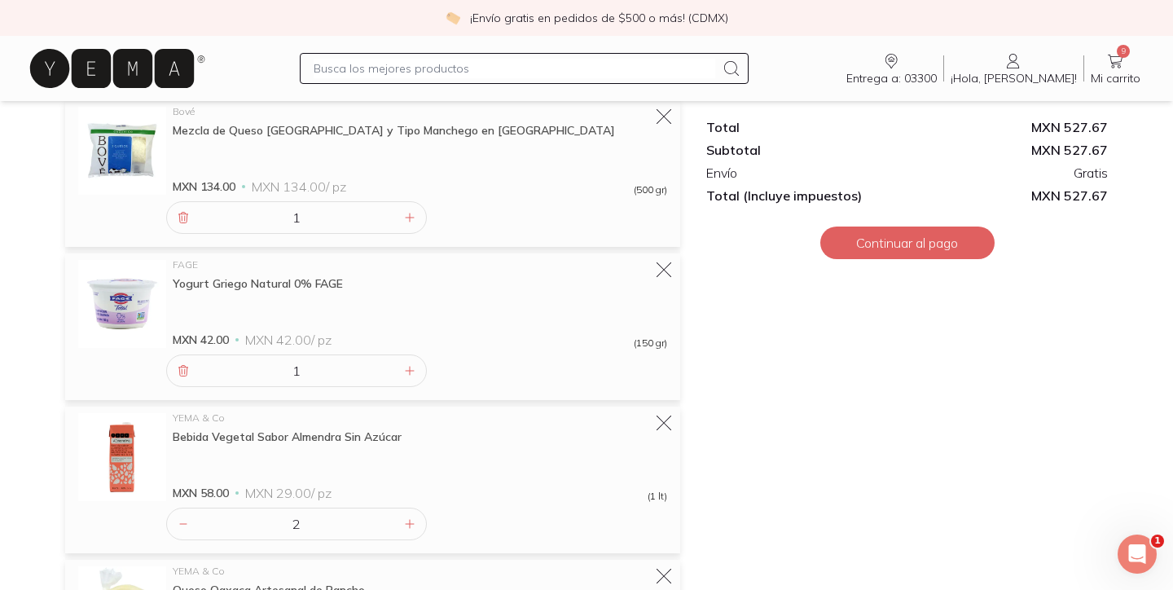
scroll to position [310, 0]
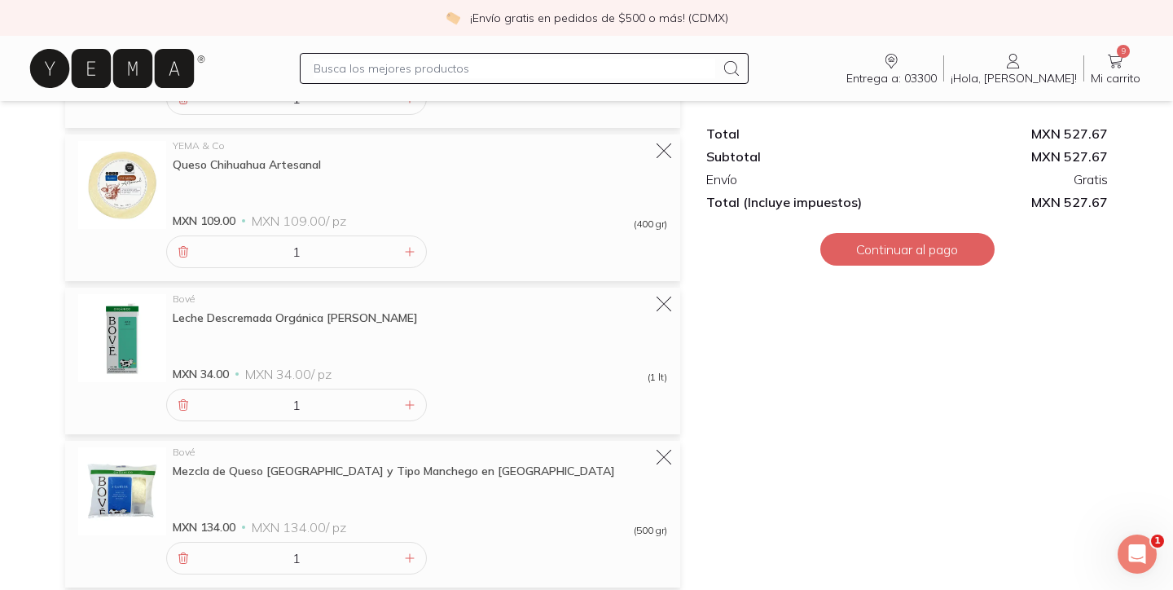
click at [410, 68] on input "text" at bounding box center [514, 69] width 401 height 20
type input "carne"
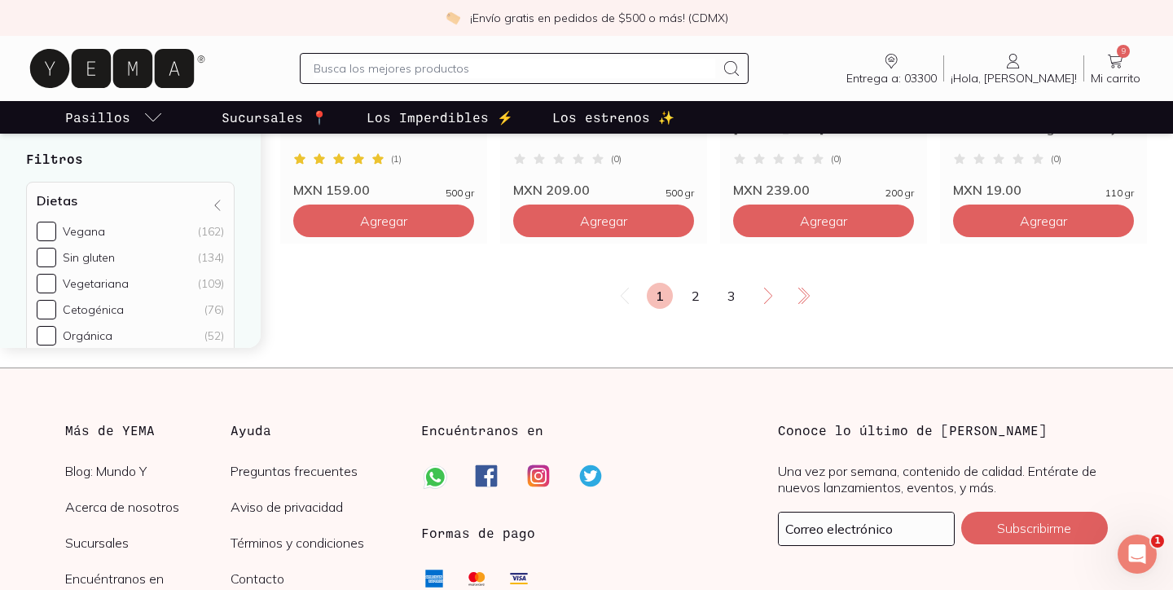
scroll to position [2940, 0]
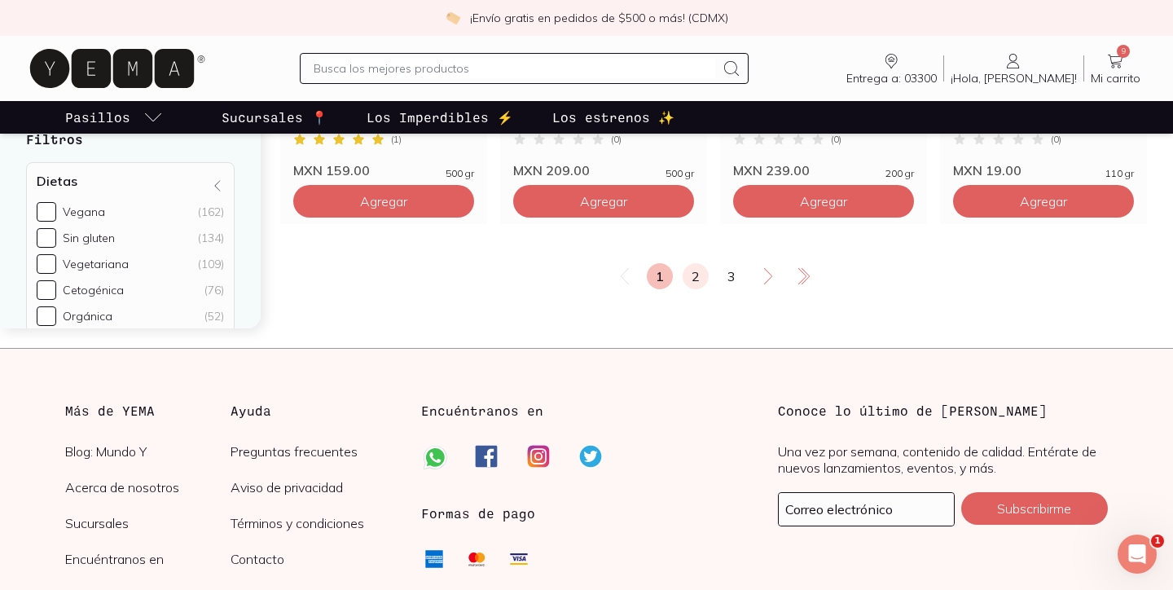
click at [698, 278] on link "2" at bounding box center [696, 276] width 26 height 26
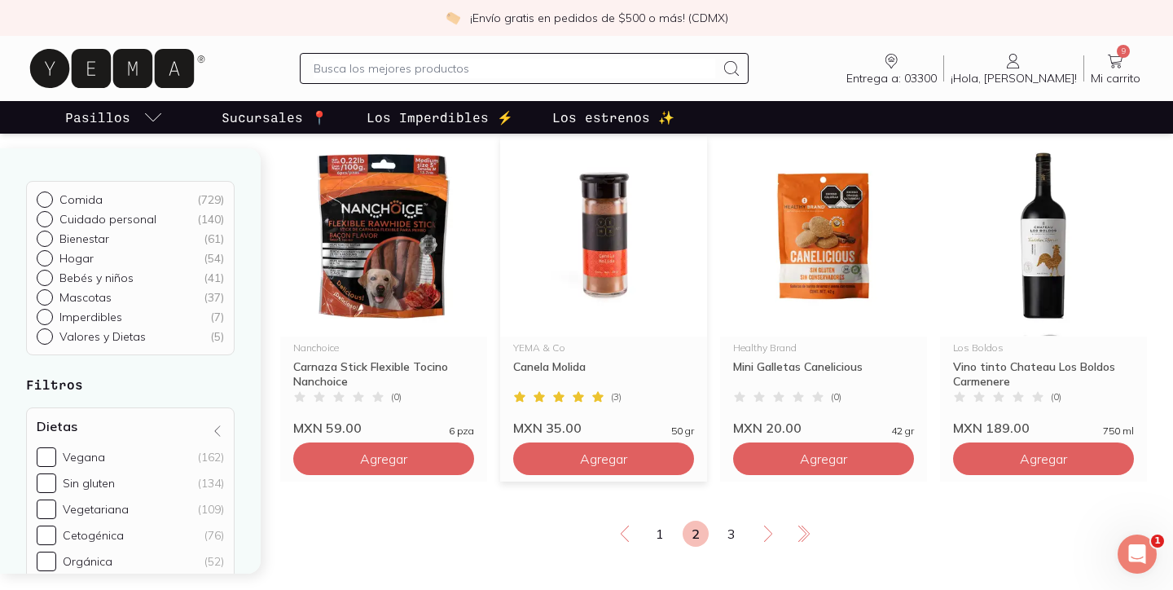
scroll to position [2773, 0]
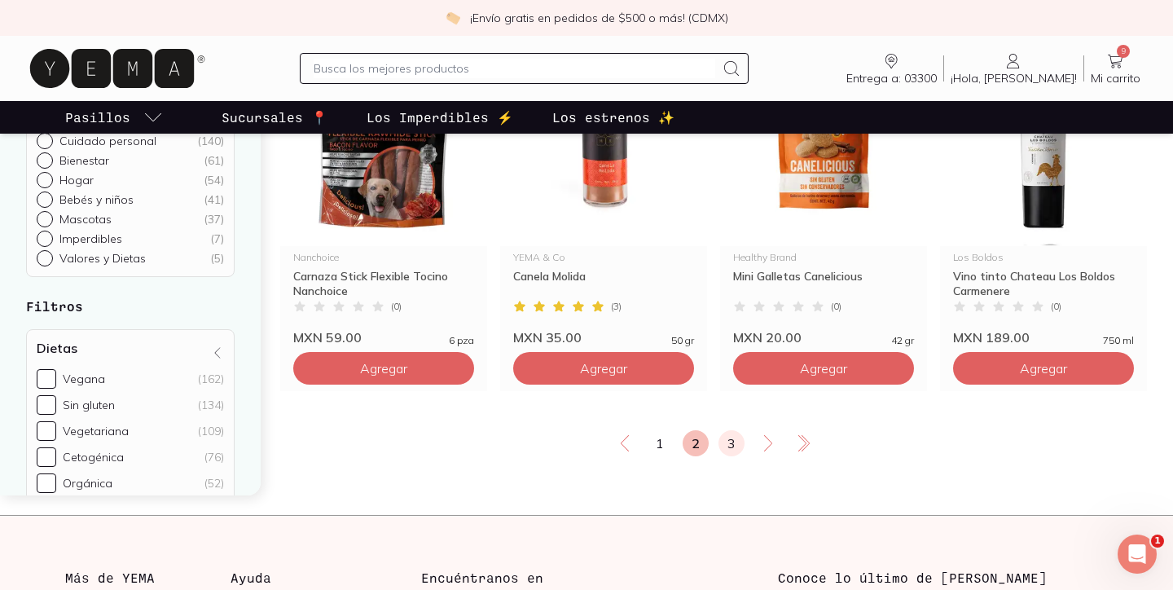
click at [731, 447] on link "3" at bounding box center [732, 443] width 26 height 26
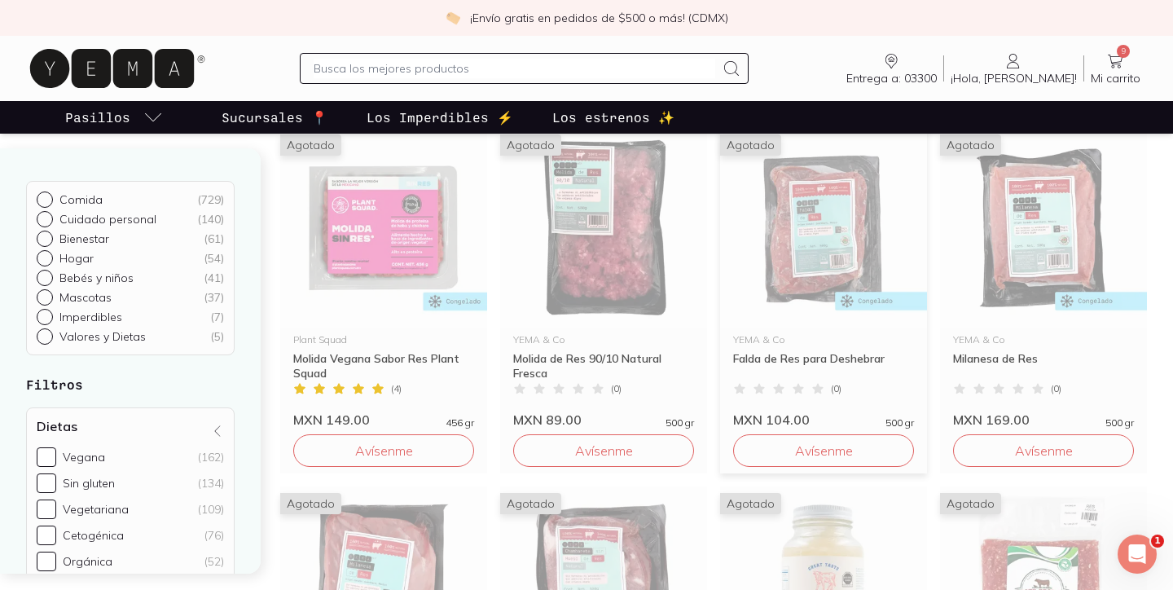
scroll to position [598, 0]
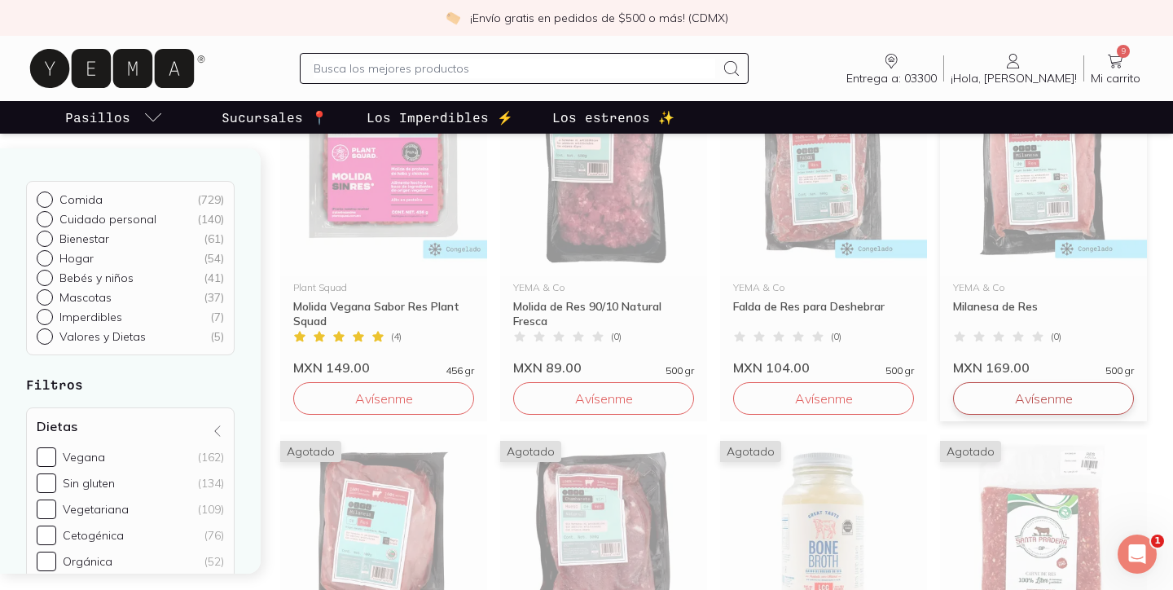
click at [1048, 396] on button "Avísenme" at bounding box center [1043, 398] width 181 height 33
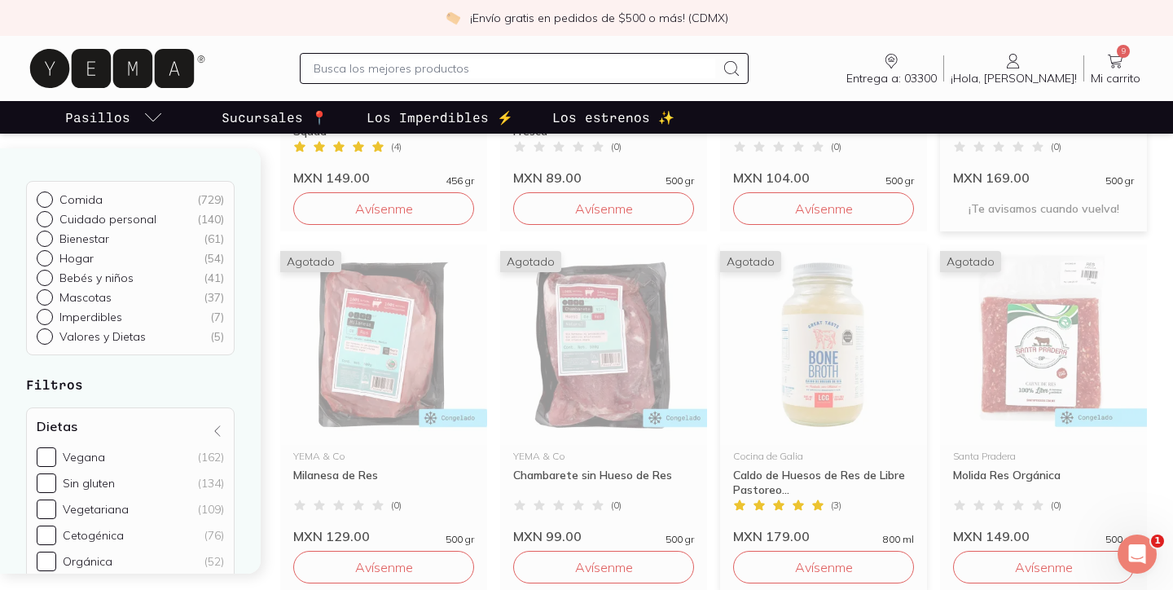
scroll to position [843, 0]
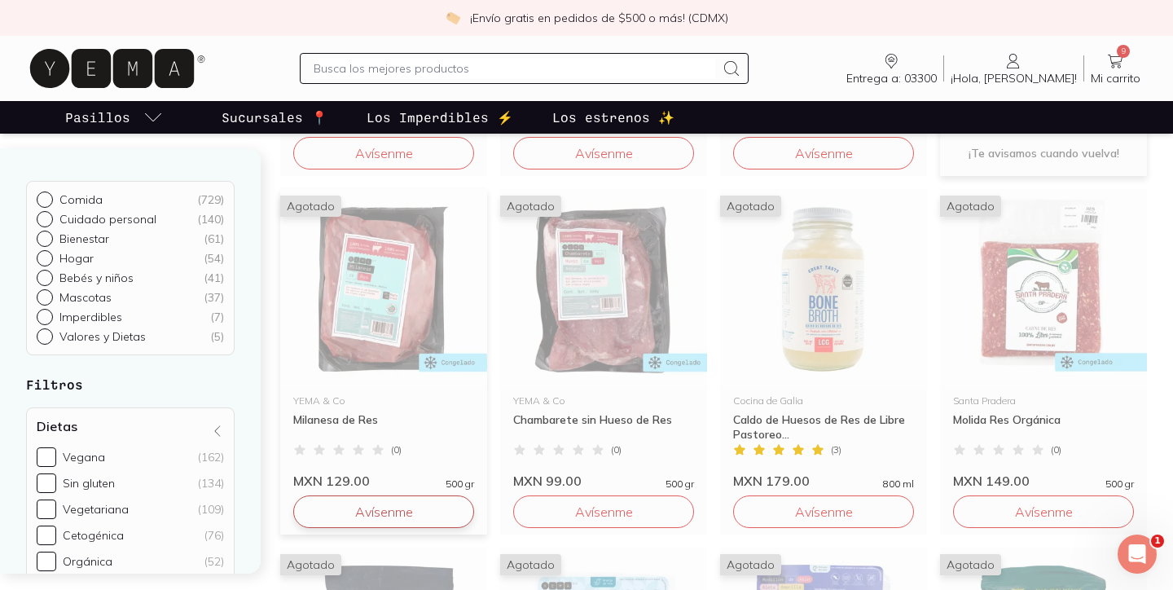
click at [421, 505] on button "Avísenme" at bounding box center [383, 511] width 181 height 33
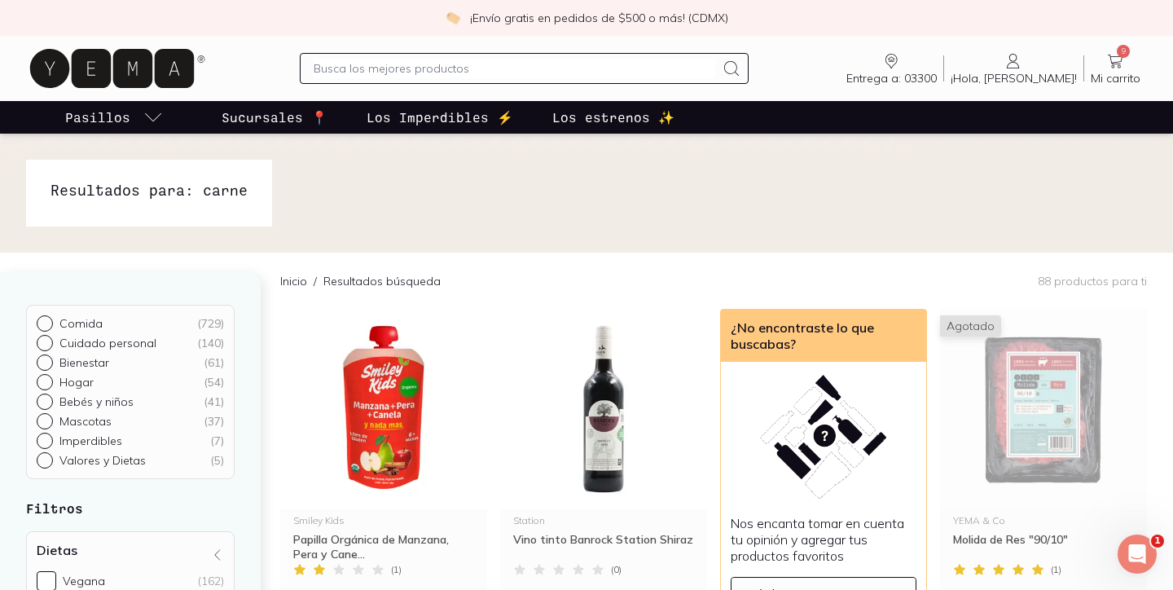
scroll to position [0, 0]
